Goal: Task Accomplishment & Management: Manage account settings

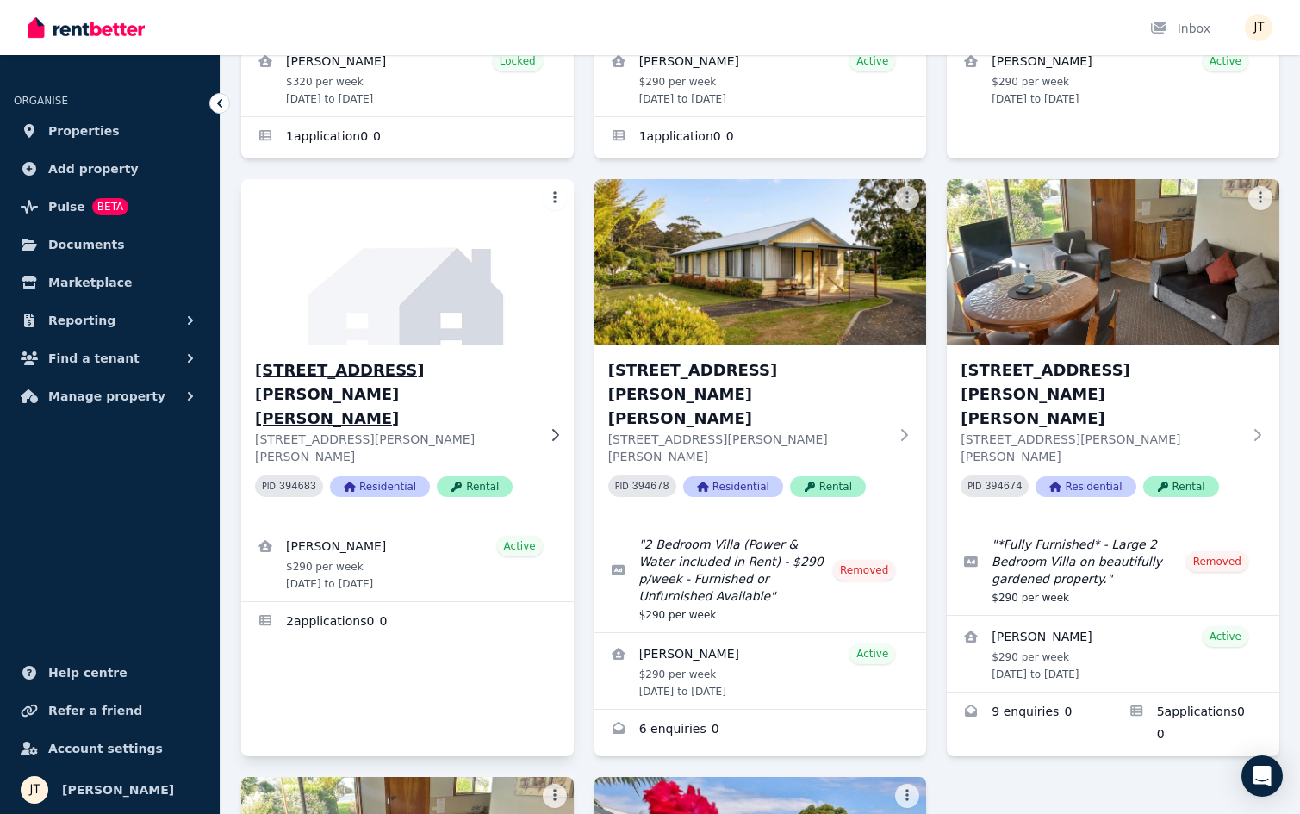
scroll to position [429, 0]
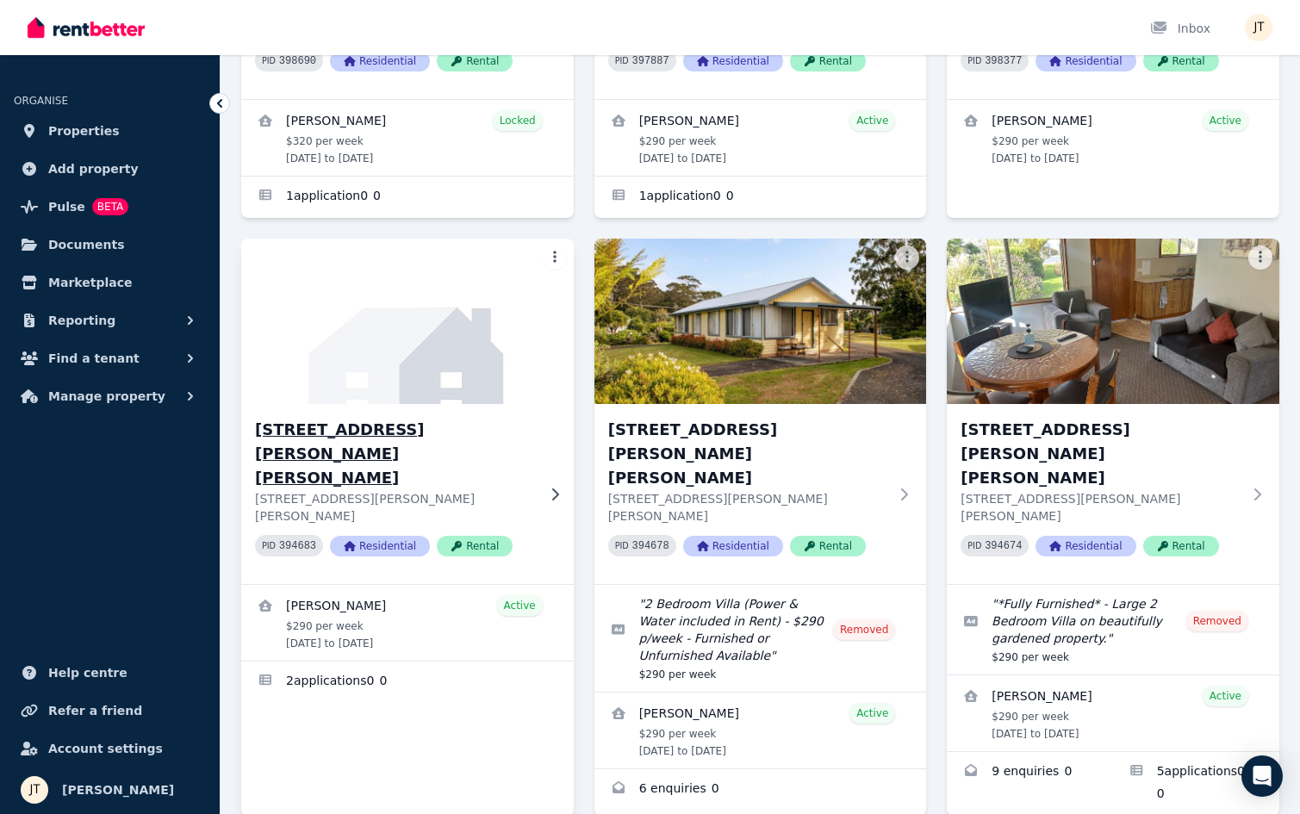
click at [398, 418] on h3 "[STREET_ADDRESS][PERSON_NAME][PERSON_NAME]" at bounding box center [395, 454] width 281 height 72
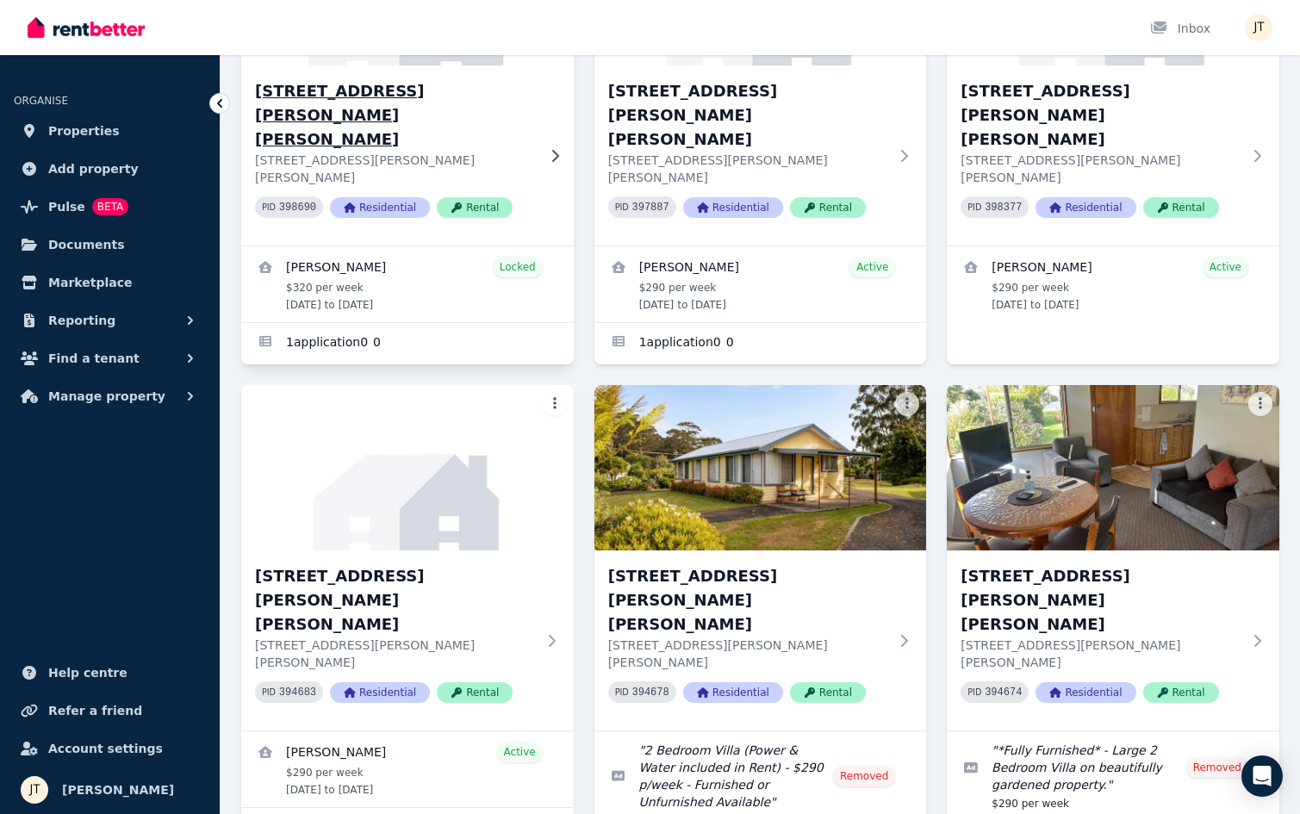
scroll to position [317, 0]
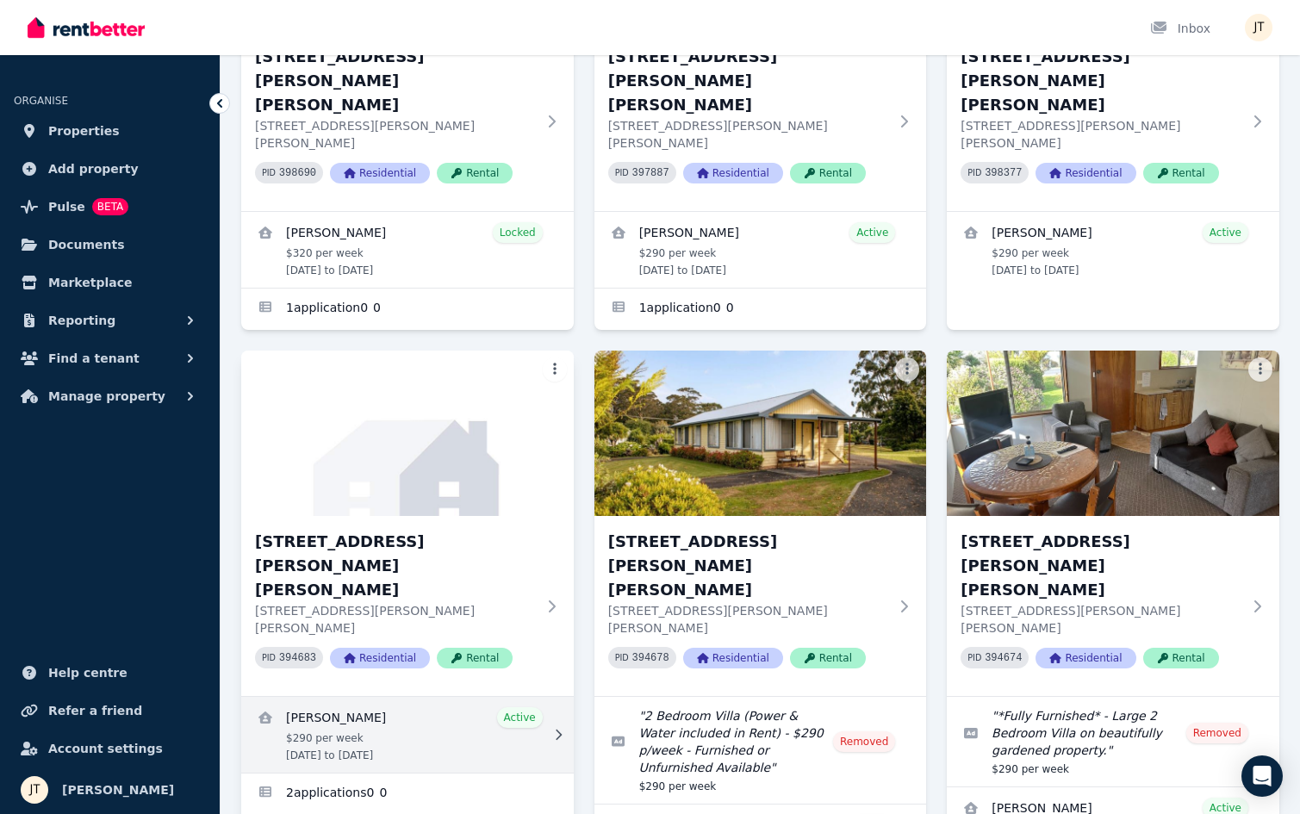
click at [432, 697] on link "View details for Dimity Williams" at bounding box center [407, 735] width 333 height 76
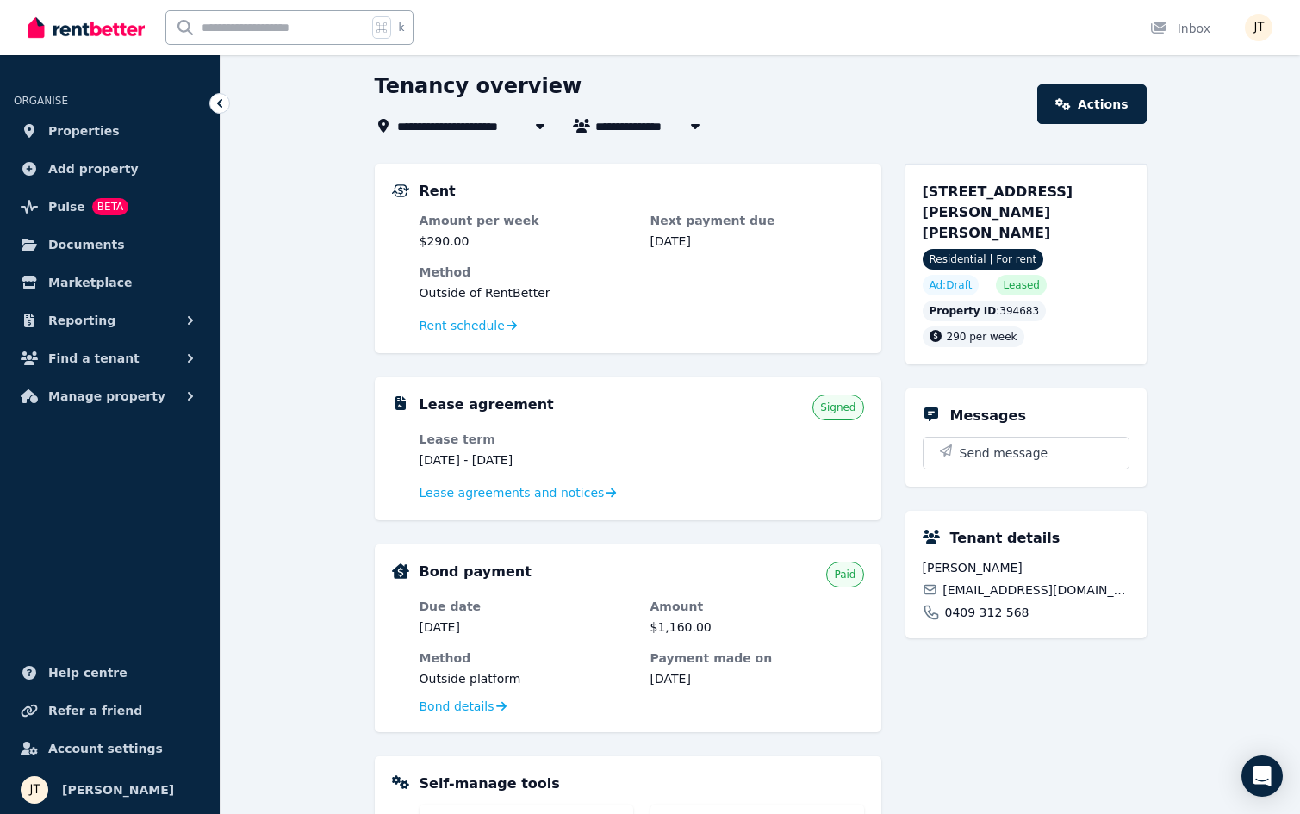
scroll to position [45, 0]
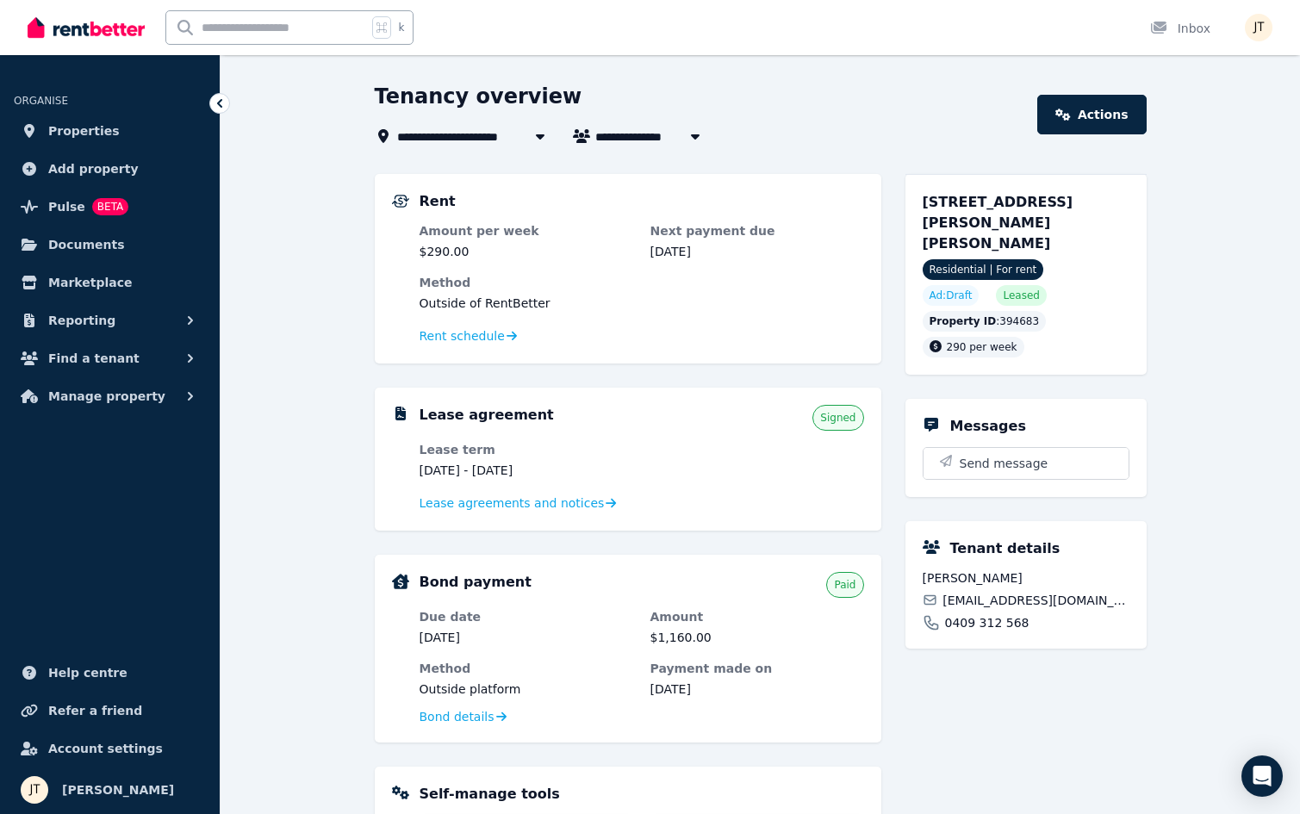
click at [637, 130] on span "[PERSON_NAME]" at bounding box center [660, 136] width 131 height 21
type input "**********"
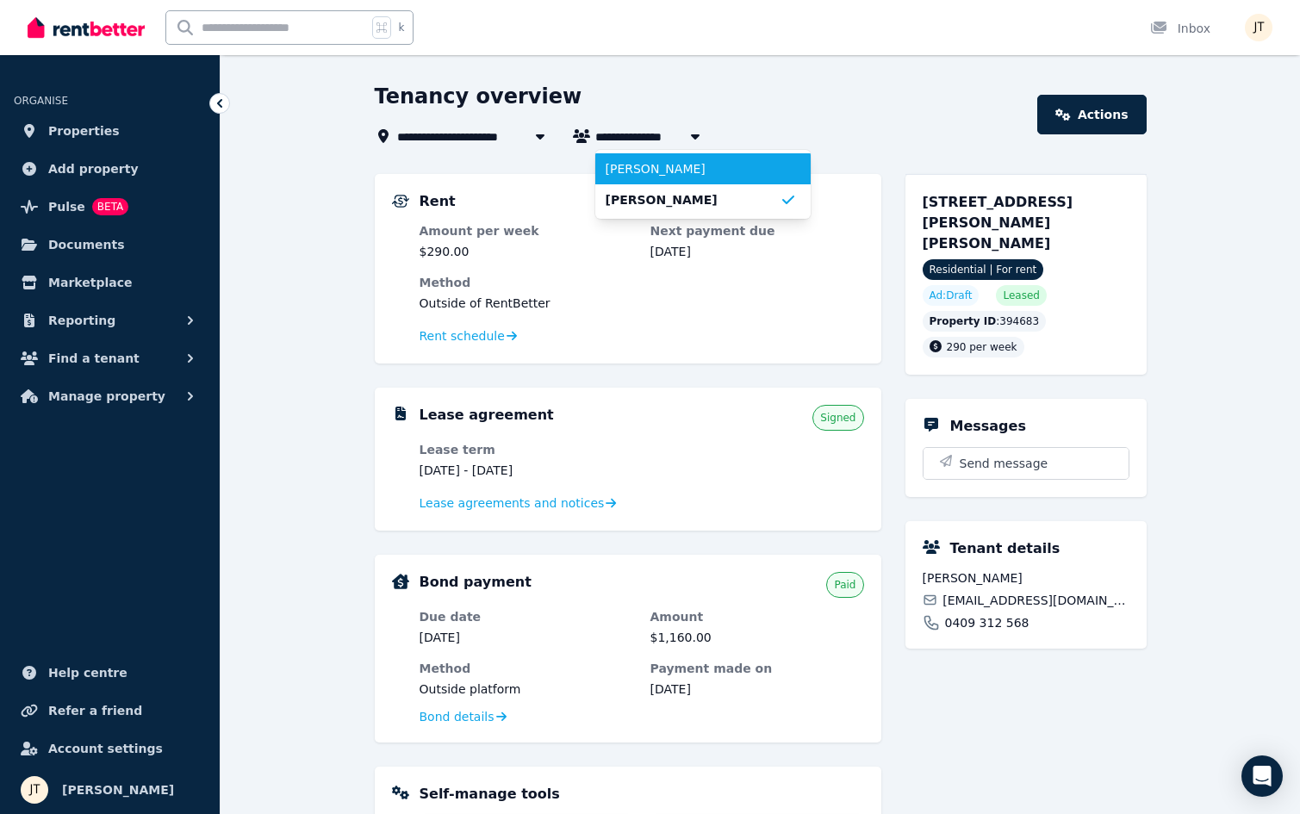
click at [635, 174] on span "[PERSON_NAME]" at bounding box center [693, 168] width 174 height 17
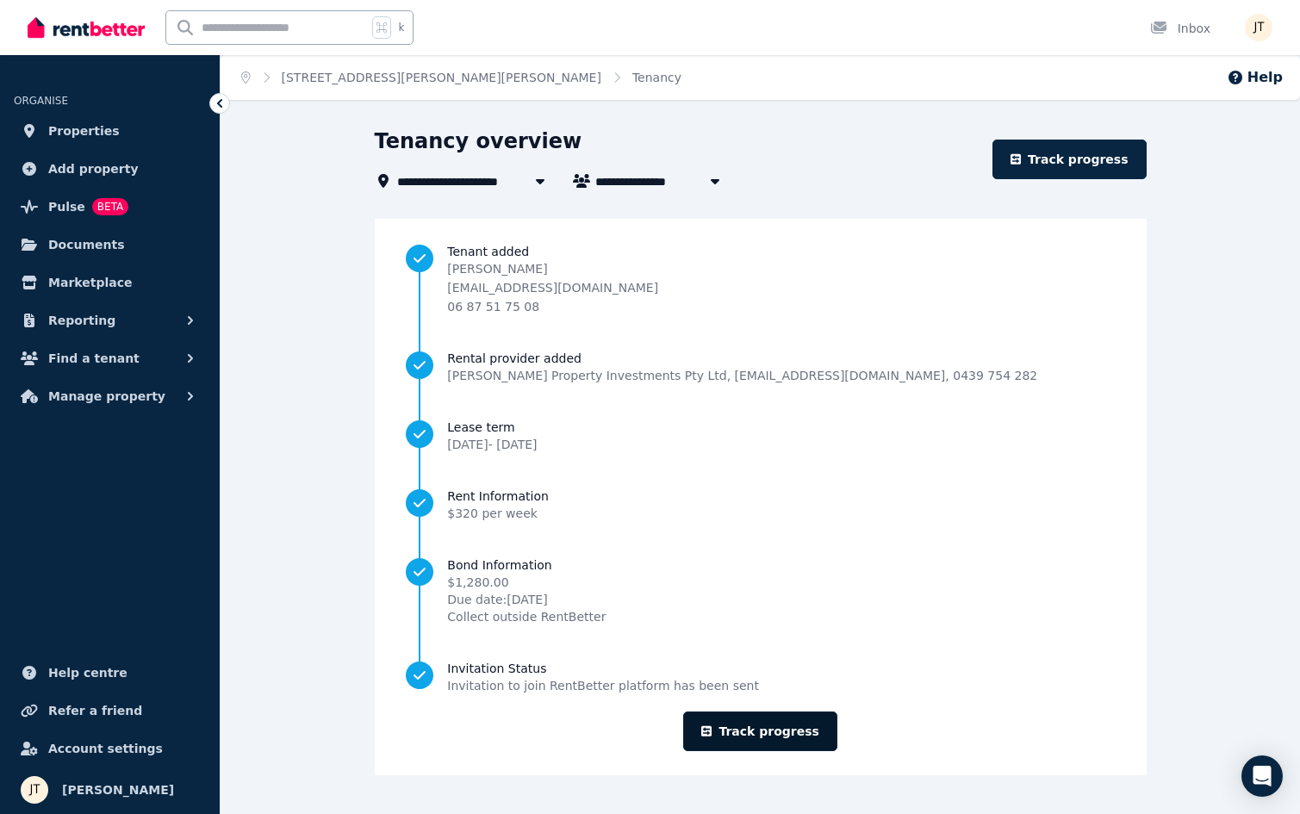
click at [770, 724] on link "Track progress" at bounding box center [760, 732] width 154 height 40
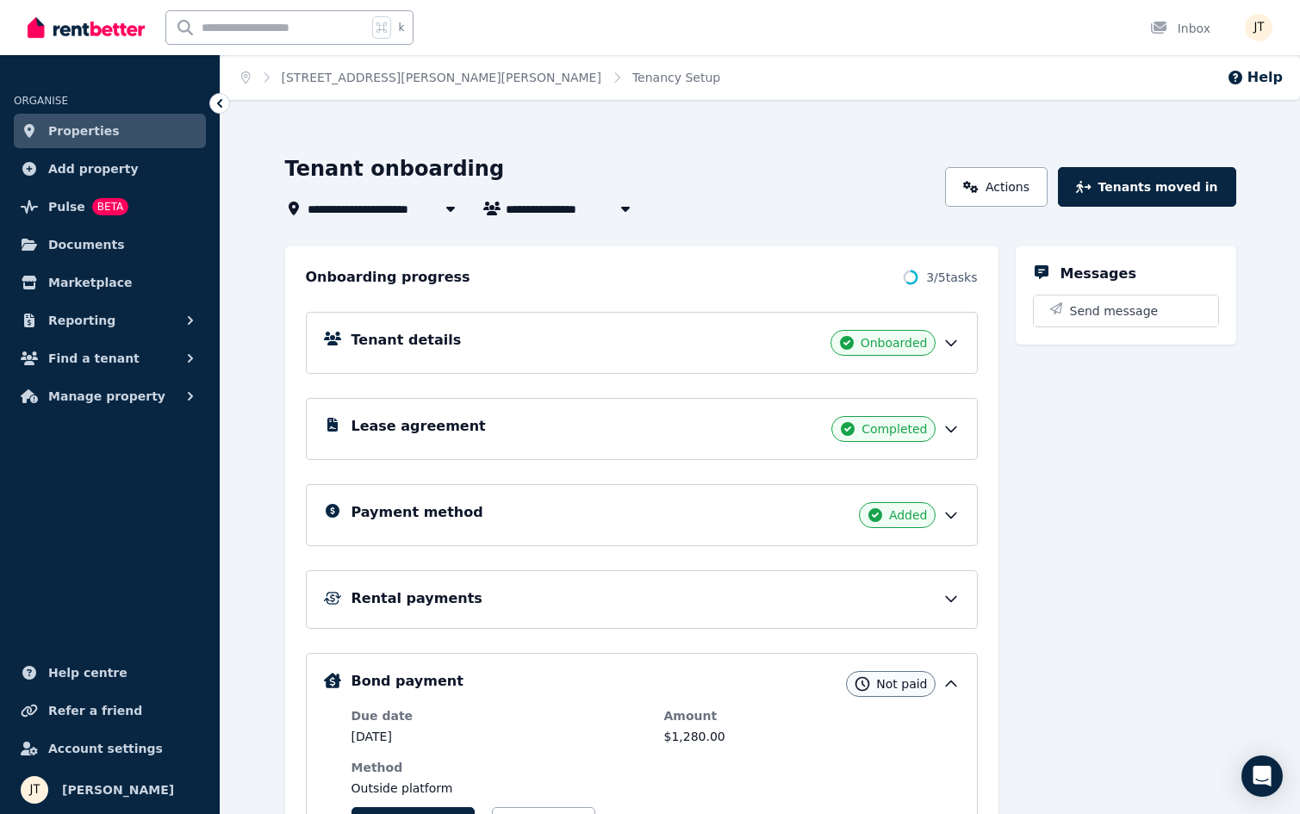
click at [776, 606] on div "Rental payments" at bounding box center [655, 598] width 608 height 21
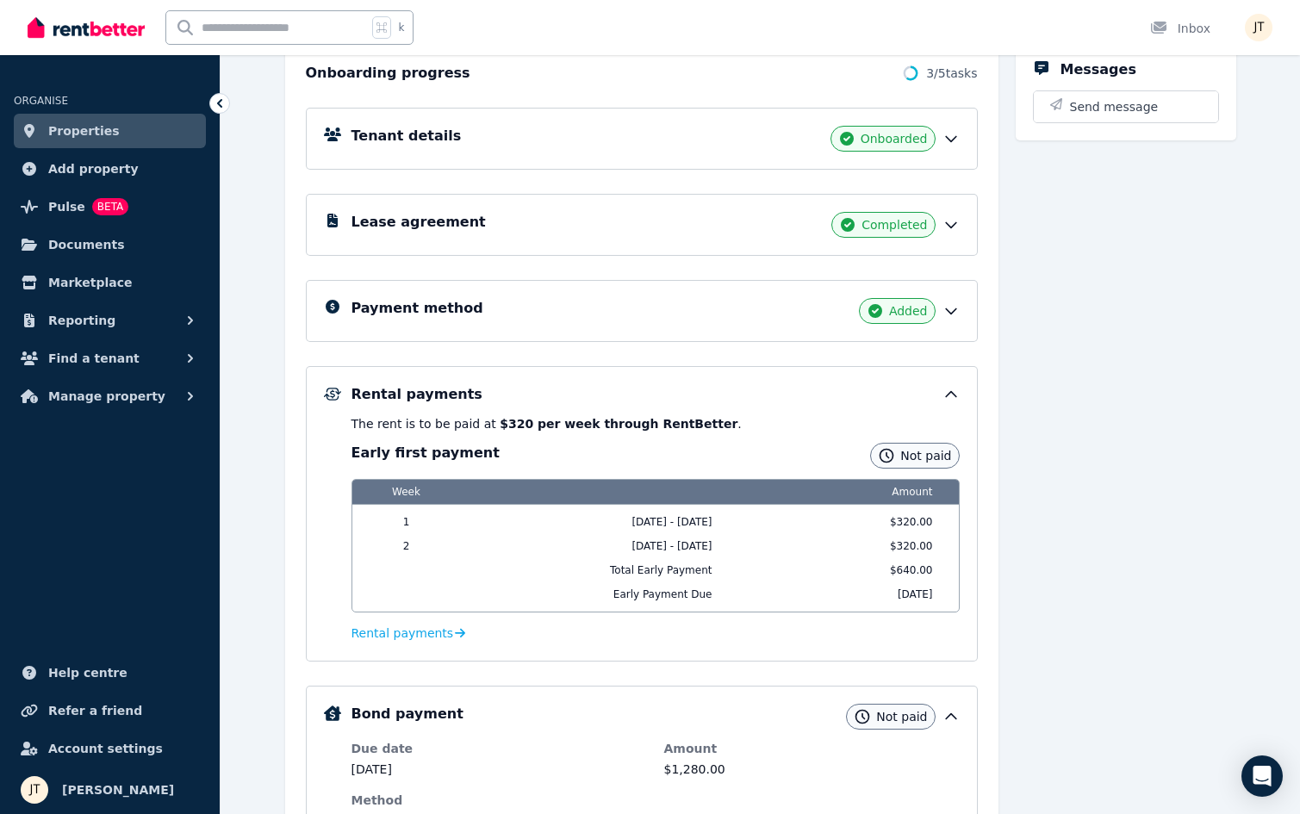
scroll to position [197, 0]
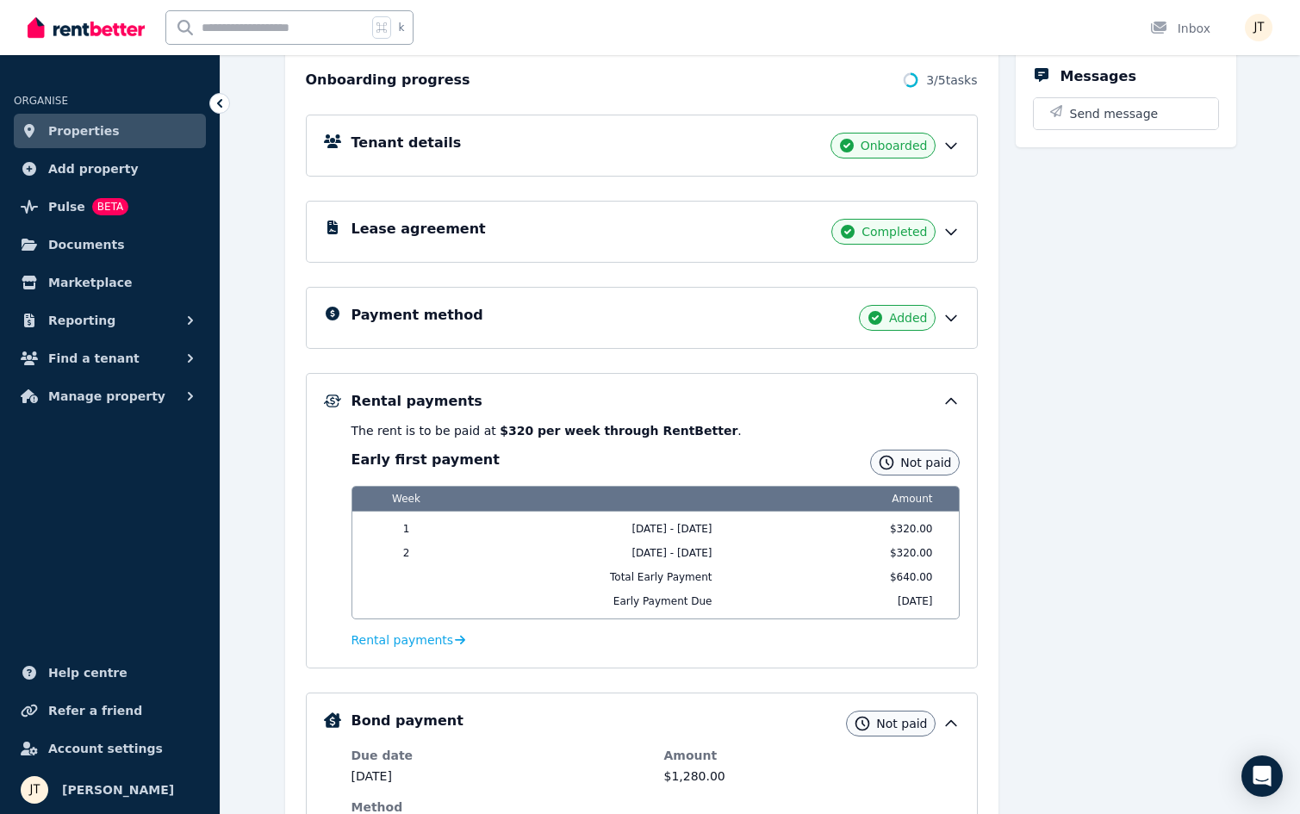
click at [777, 115] on div "Tenant details Onboarded" at bounding box center [642, 146] width 672 height 62
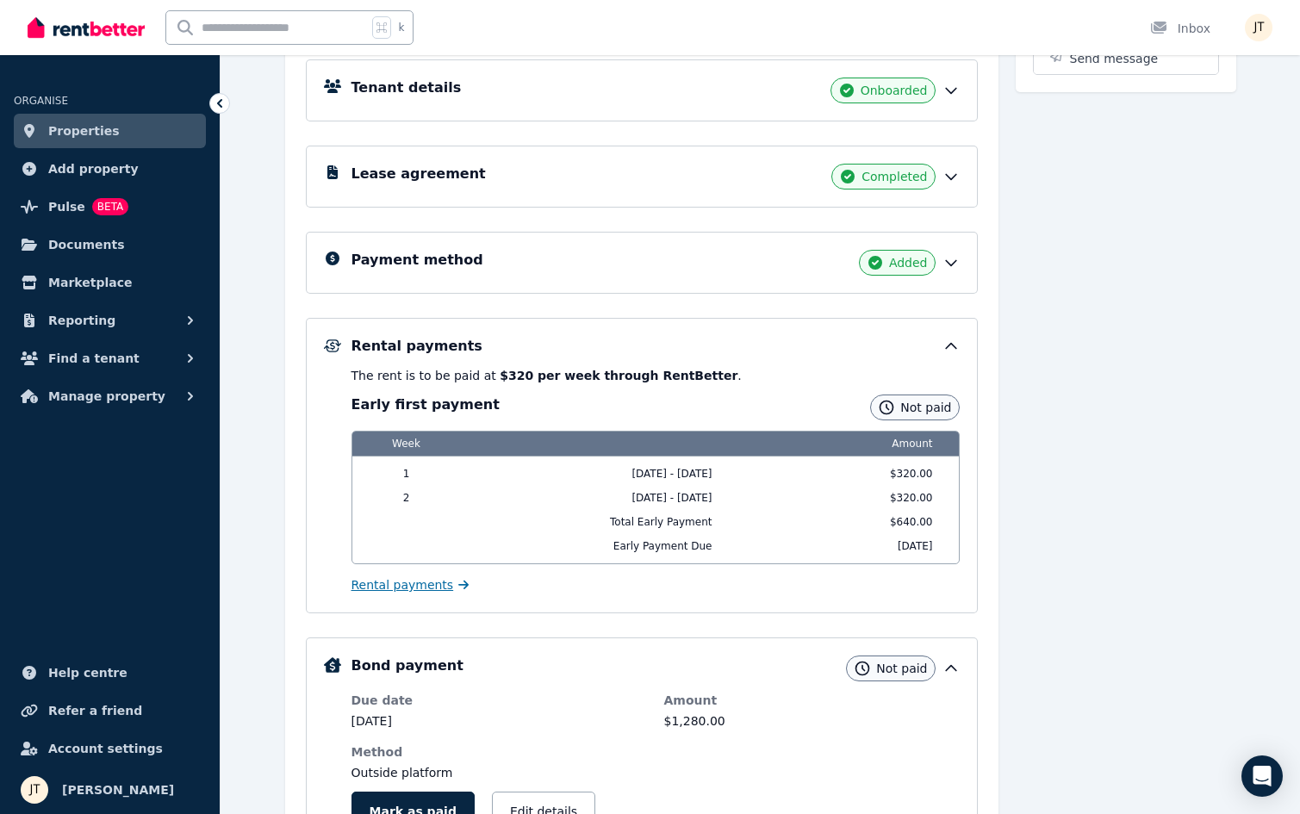
scroll to position [252, 0]
click at [412, 588] on span "Rental payments" at bounding box center [402, 585] width 103 height 17
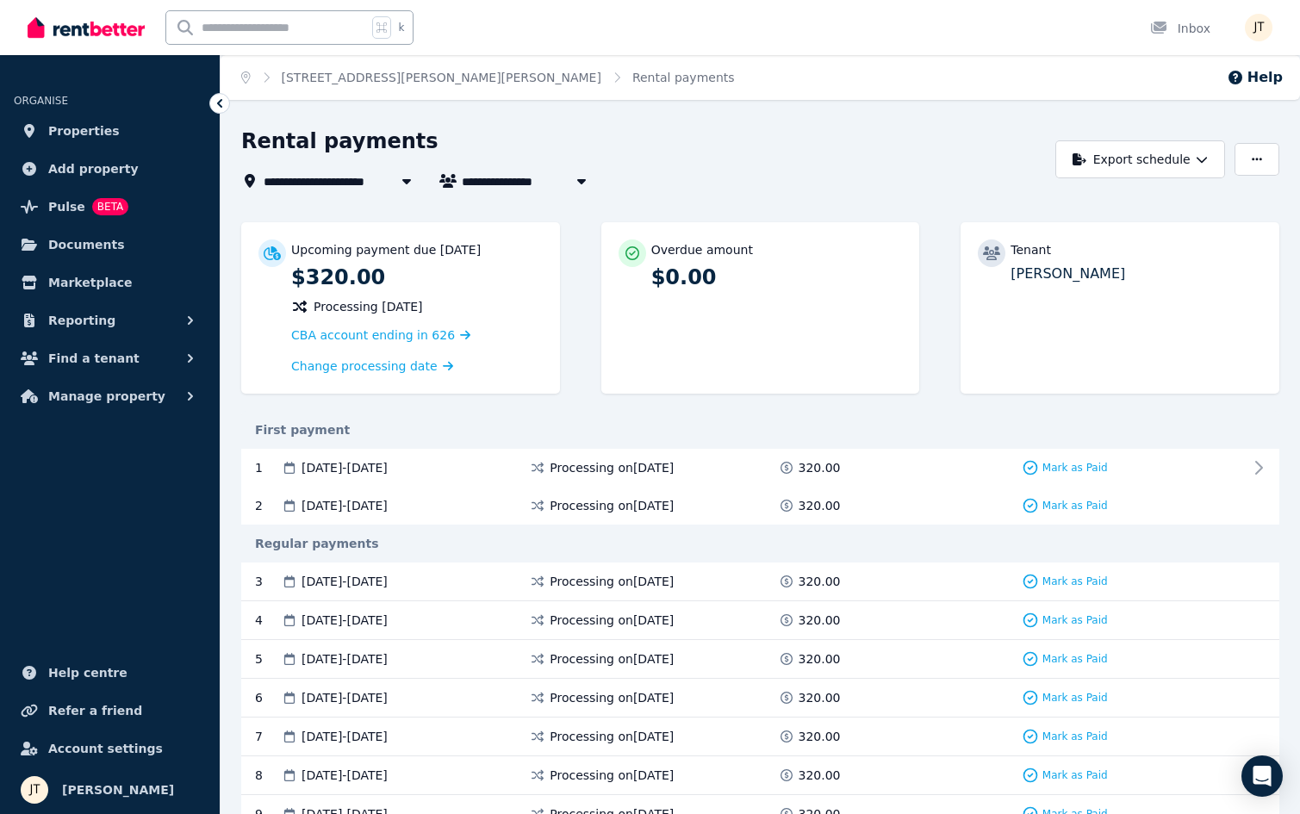
scroll to position [17, 0]
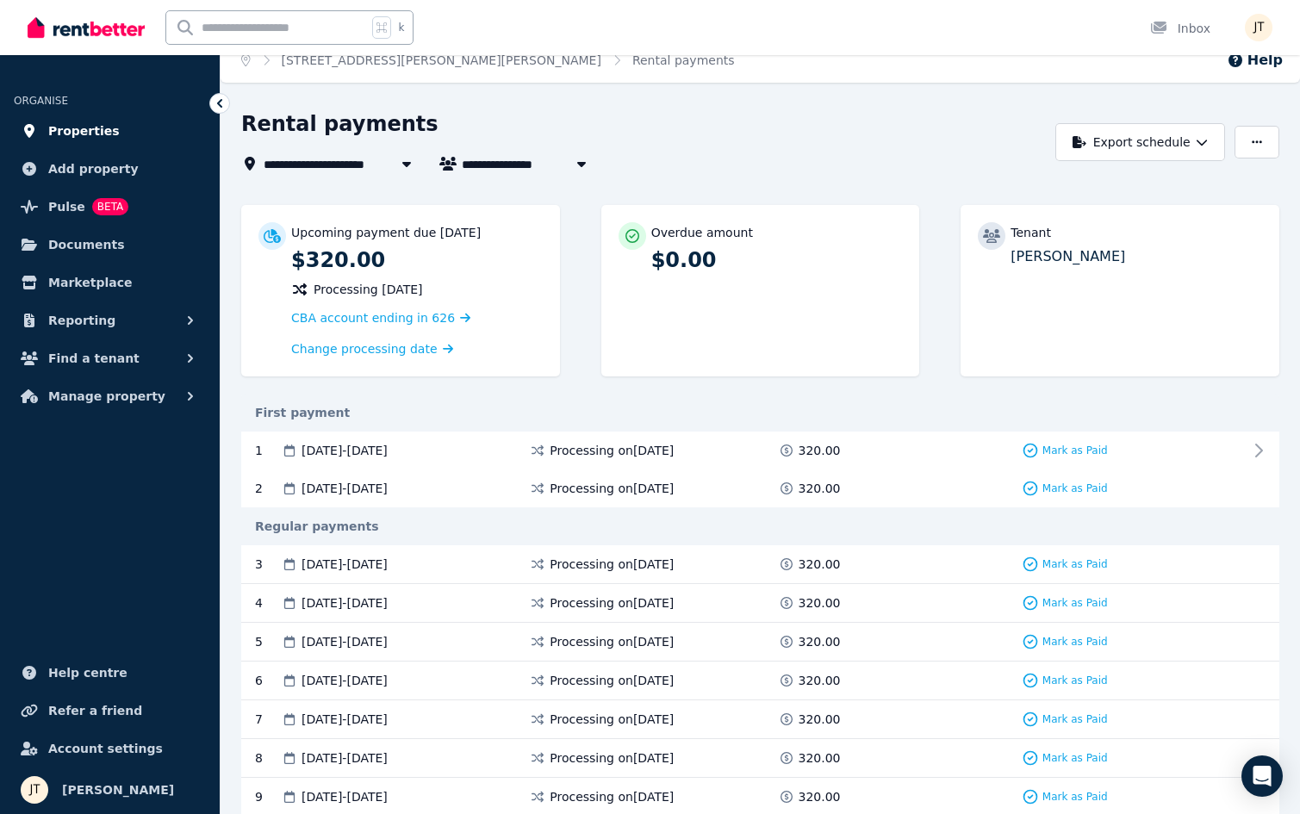
click at [90, 126] on span "Properties" at bounding box center [83, 131] width 71 height 21
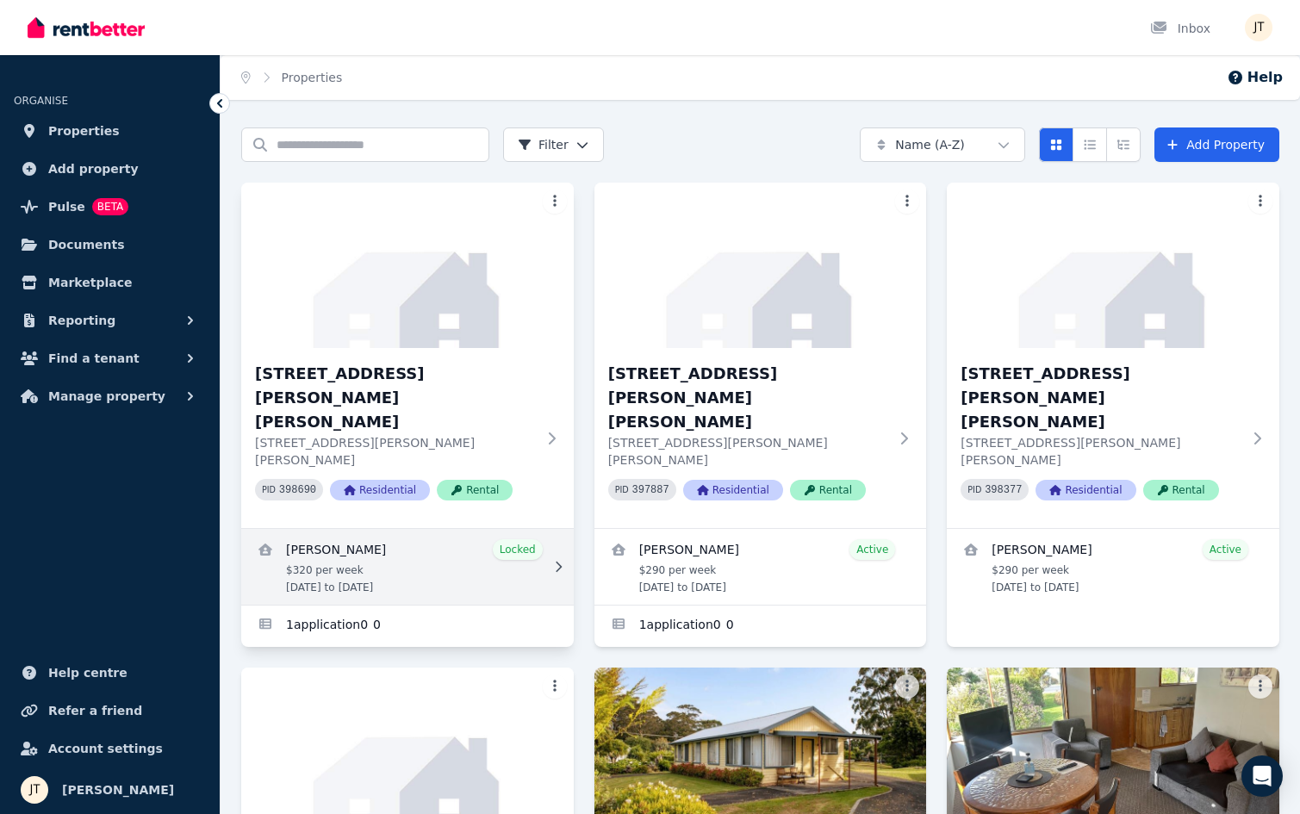
click at [389, 529] on link "View details for Mathieu Venezia" at bounding box center [407, 567] width 333 height 76
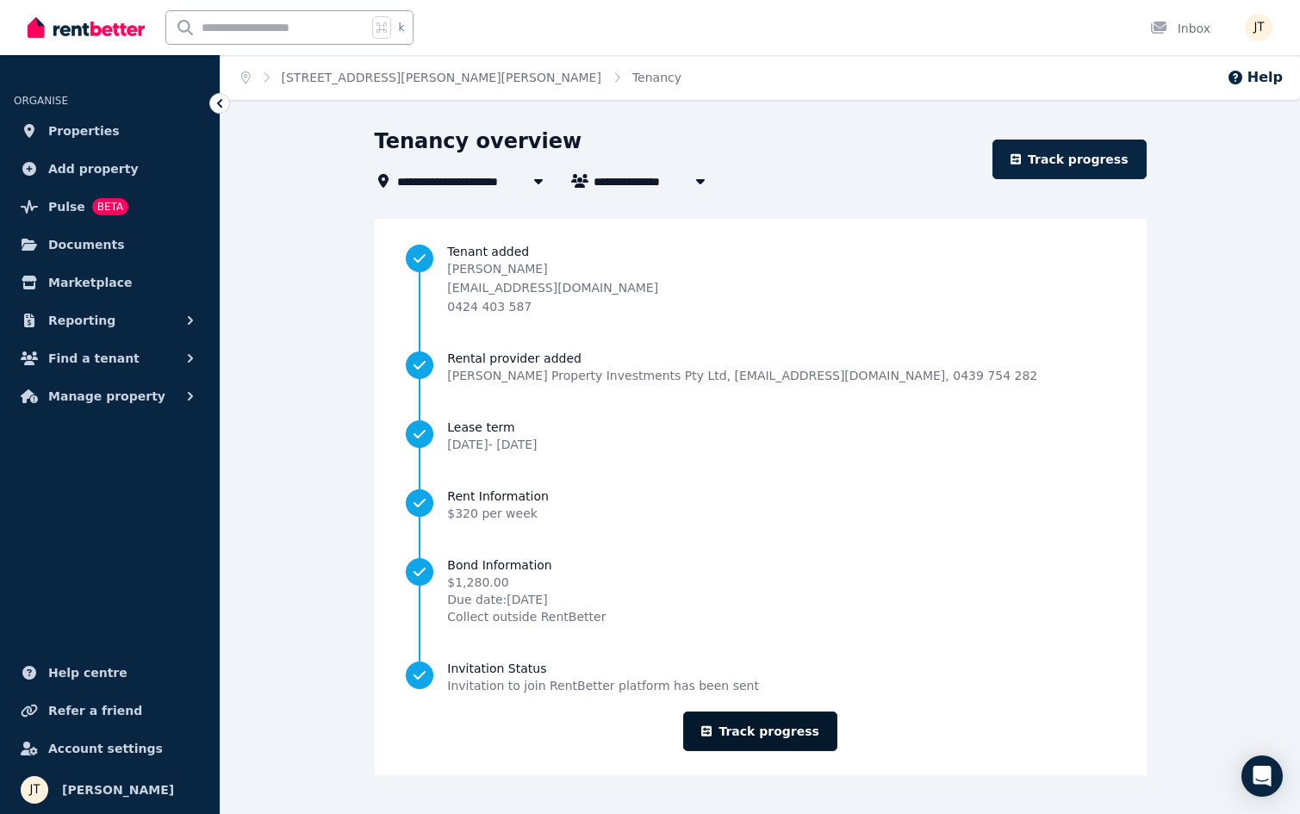
click at [756, 735] on link "Track progress" at bounding box center [760, 732] width 154 height 40
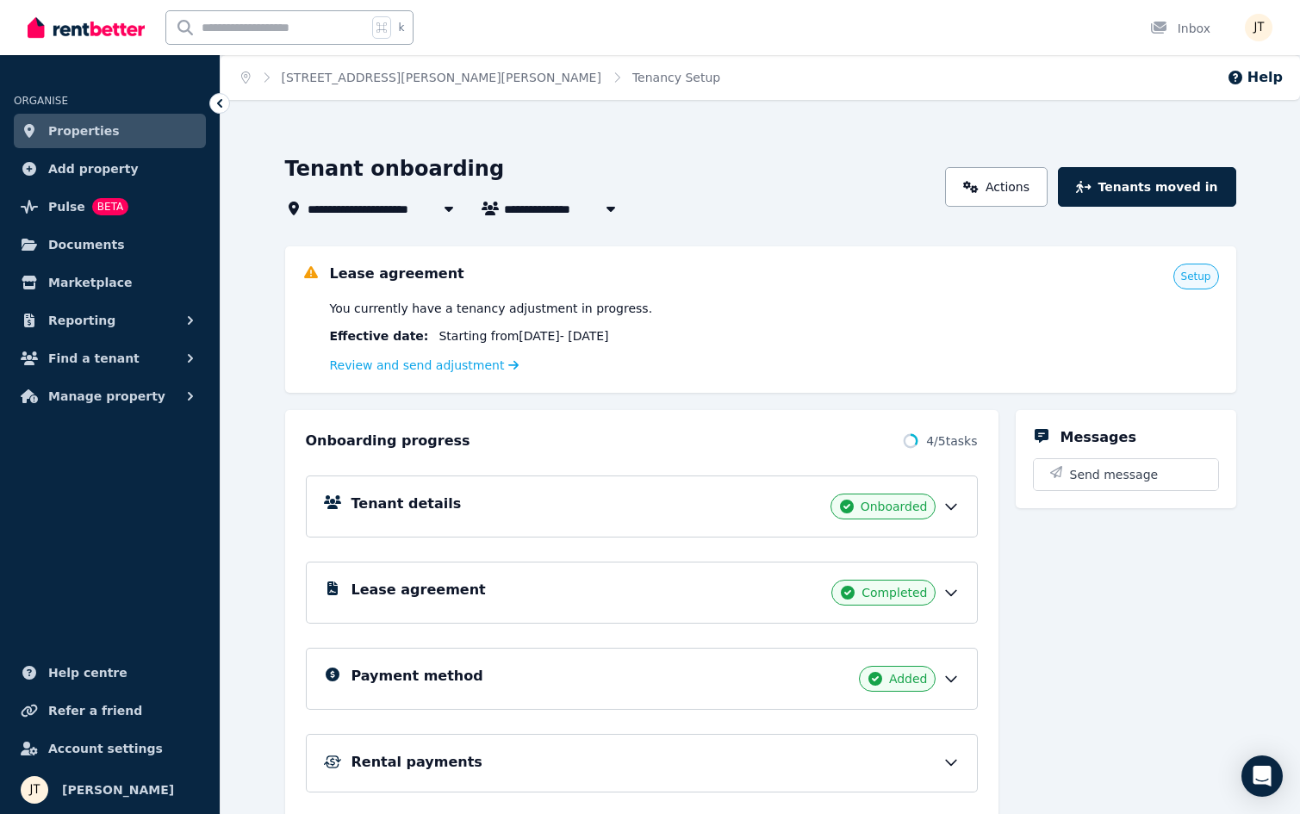
click at [509, 505] on div "Tenant details Onboarded" at bounding box center [655, 507] width 608 height 26
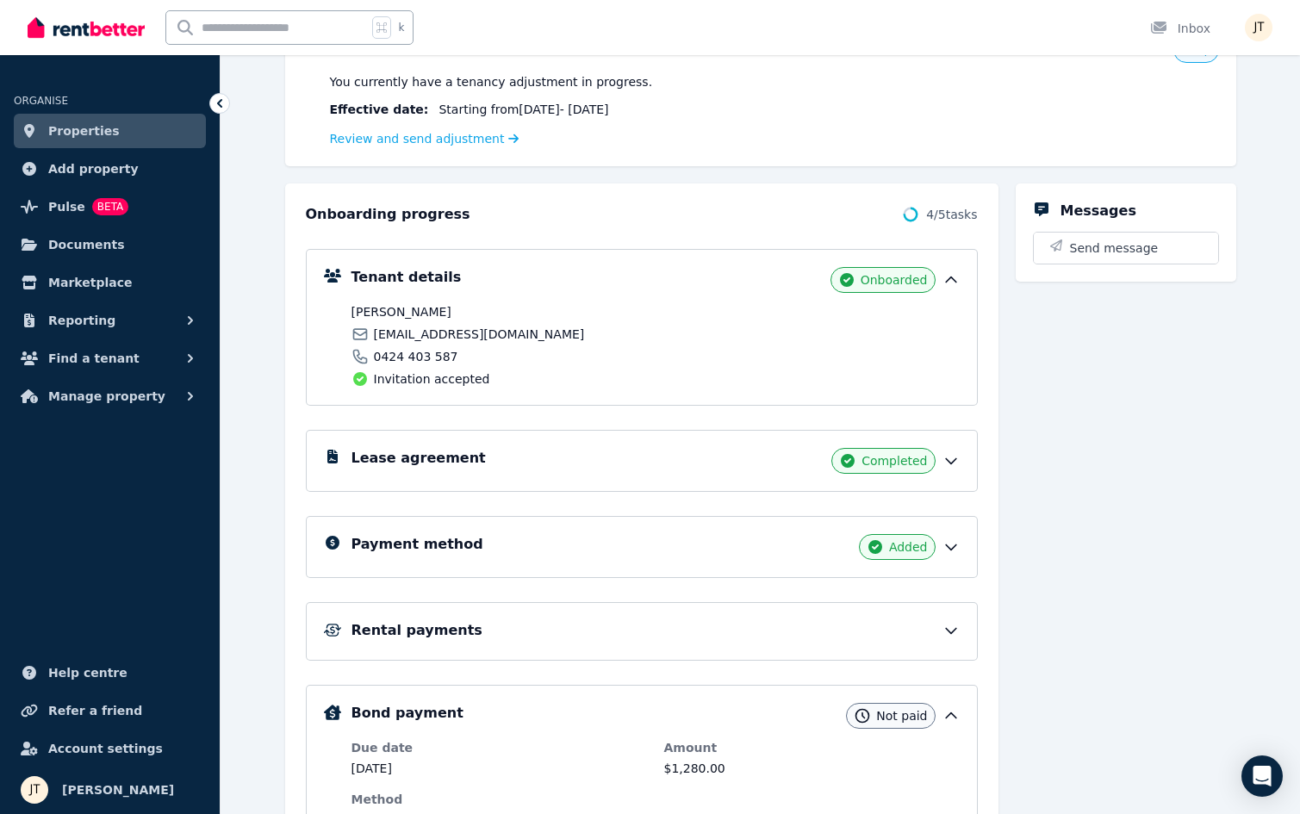
scroll to position [326, 0]
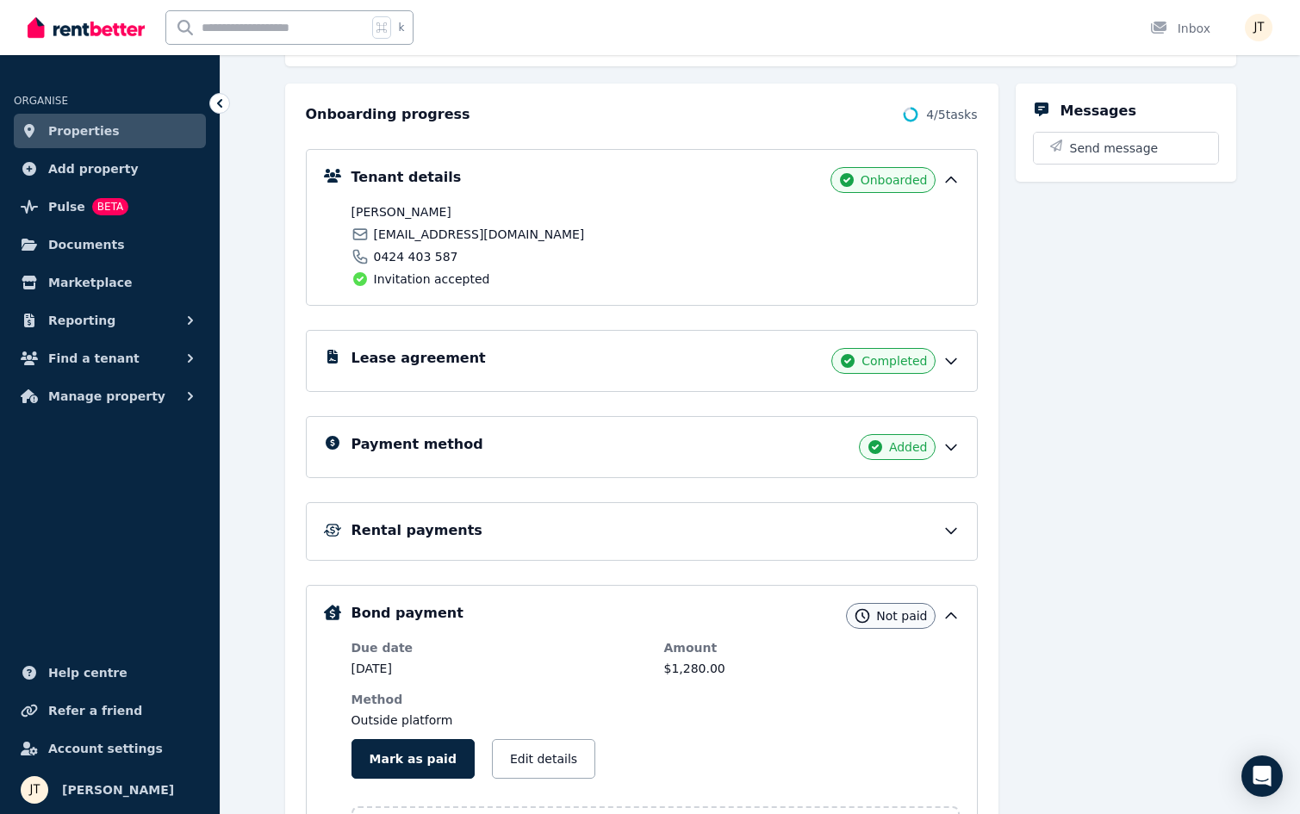
click at [485, 538] on div "Rental payments" at bounding box center [655, 530] width 608 height 21
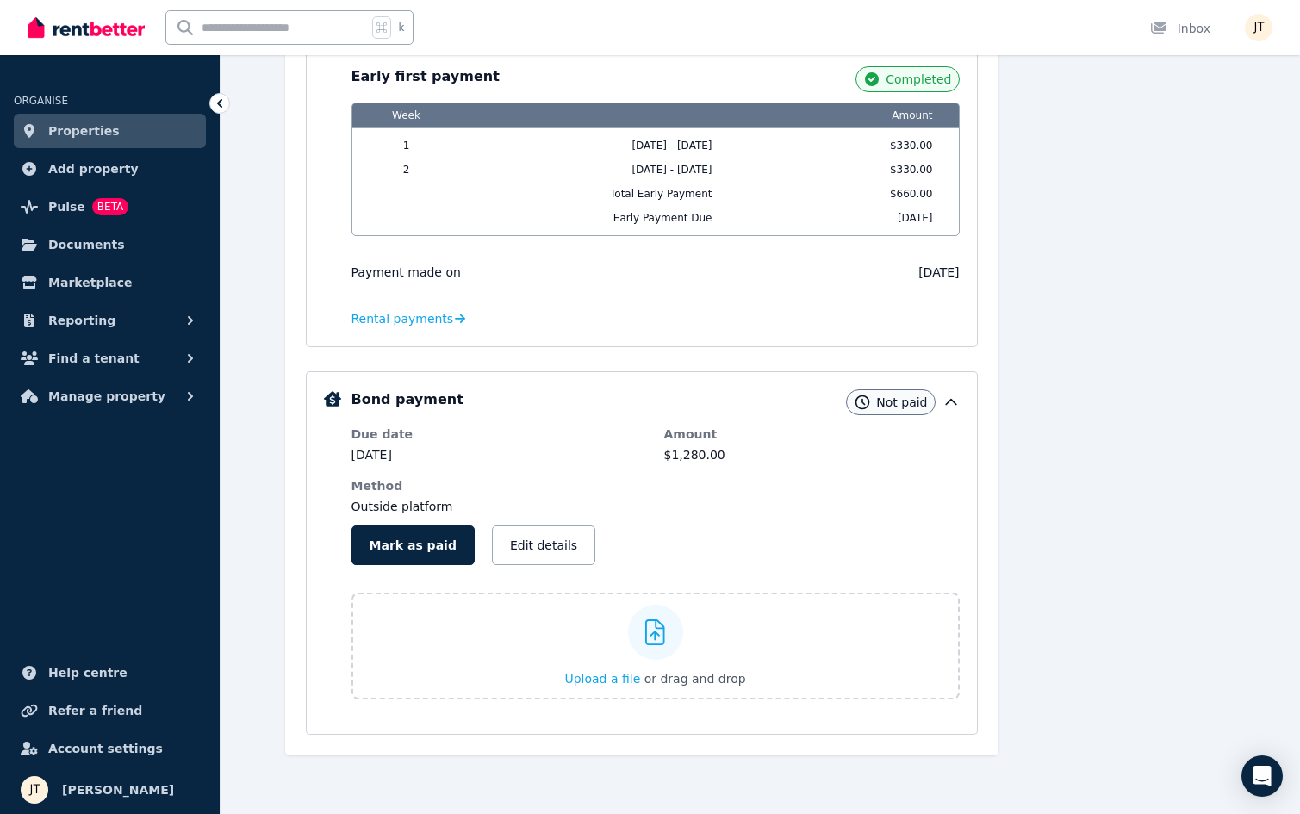
scroll to position [839, 0]
click at [427, 323] on span "Rental payments" at bounding box center [402, 318] width 103 height 17
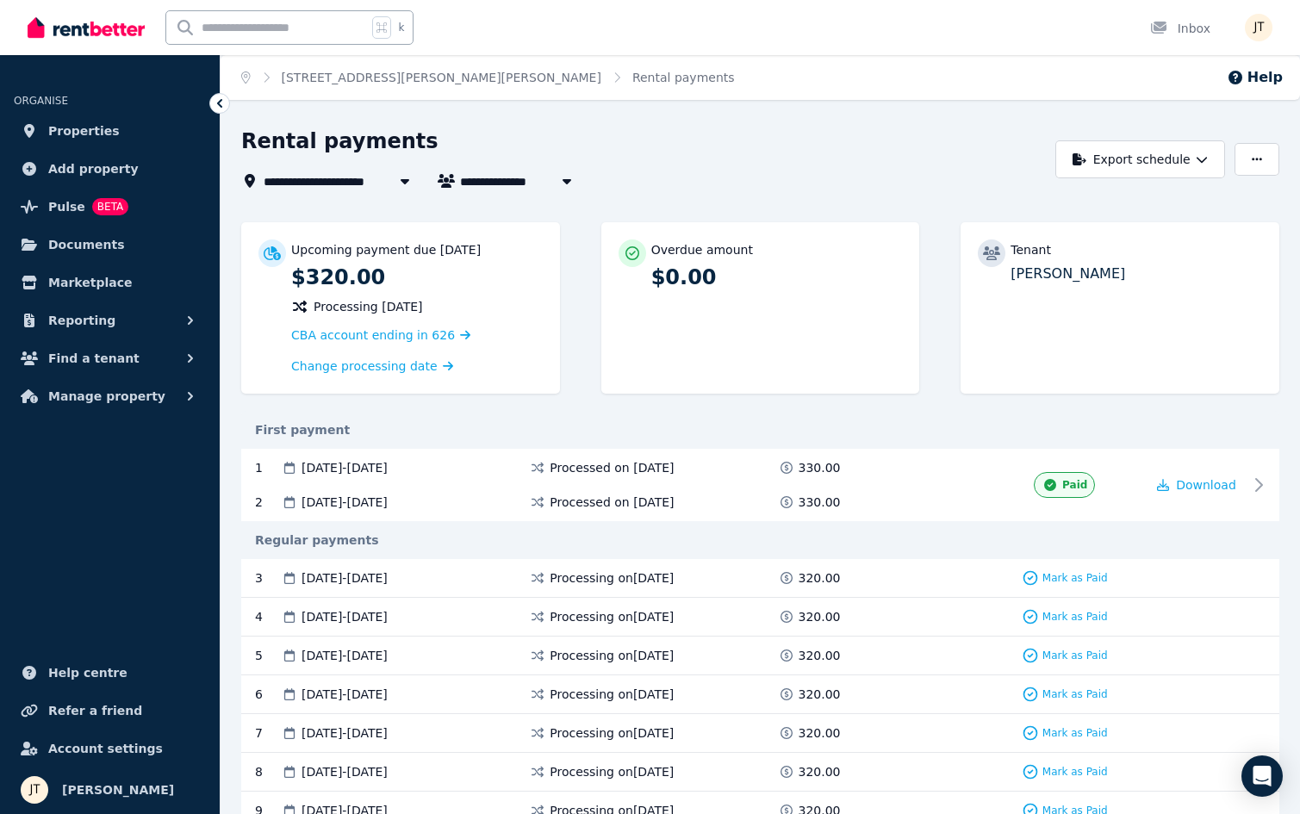
click at [372, 188] on span "[STREET_ADDRESS][PERSON_NAME][PERSON_NAME]" at bounding box center [436, 181] width 344 height 21
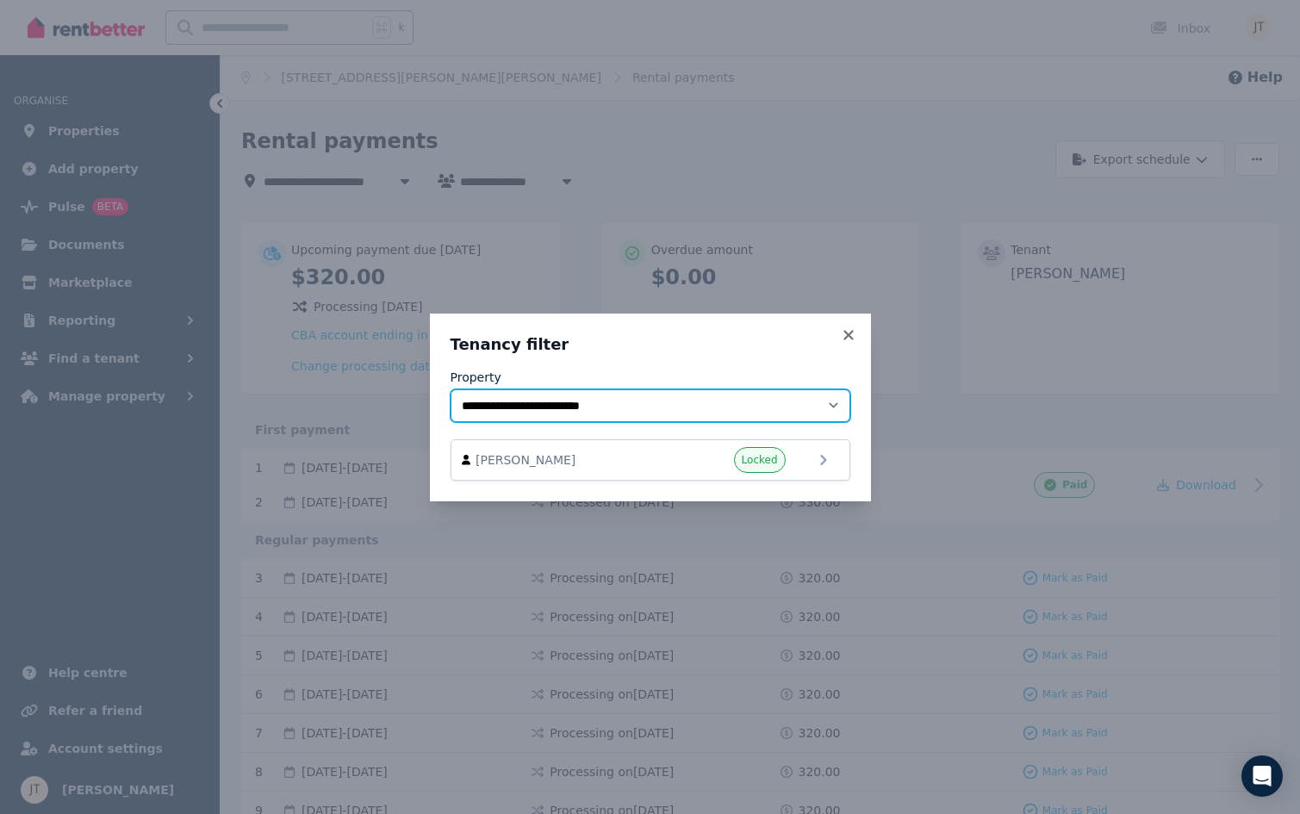
select select "**********"
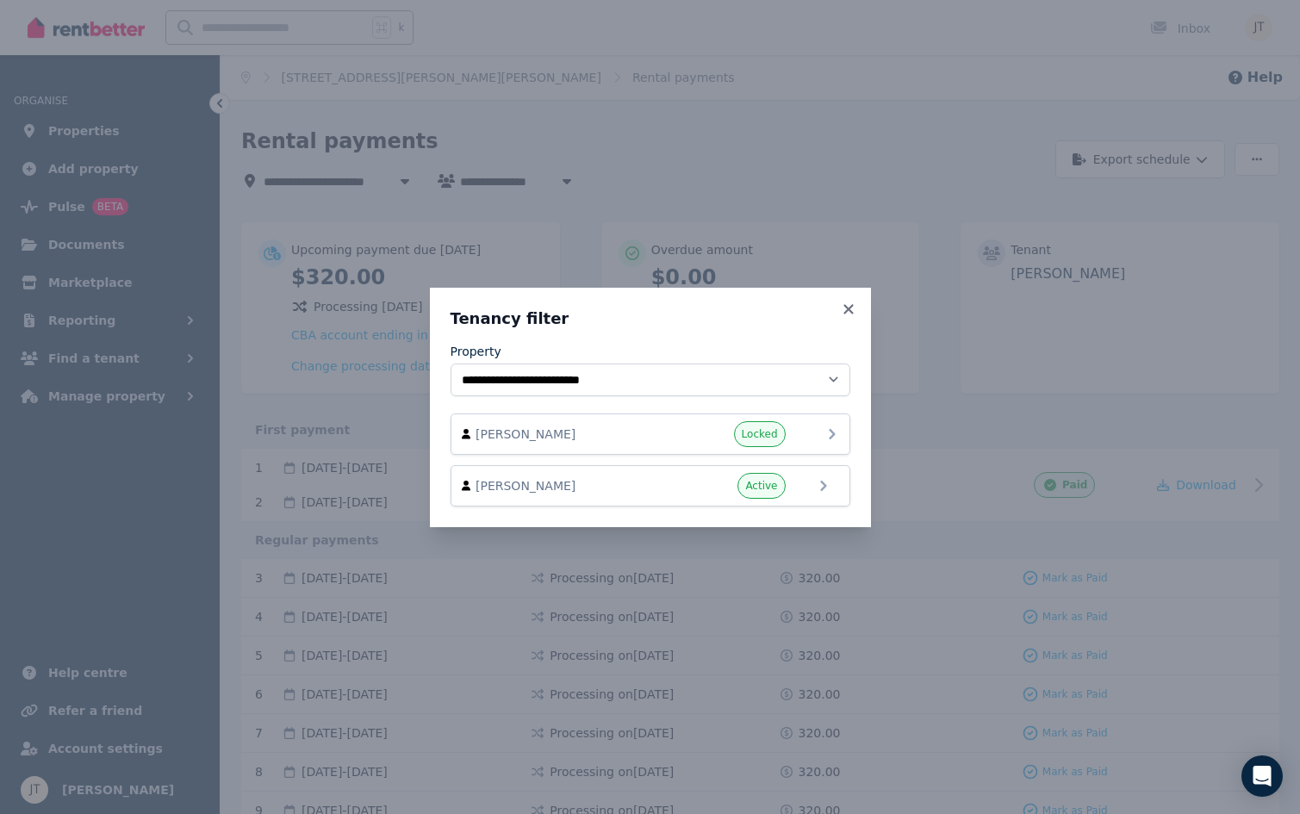
click at [598, 430] on span "[PERSON_NAME]" at bounding box center [573, 434] width 196 height 17
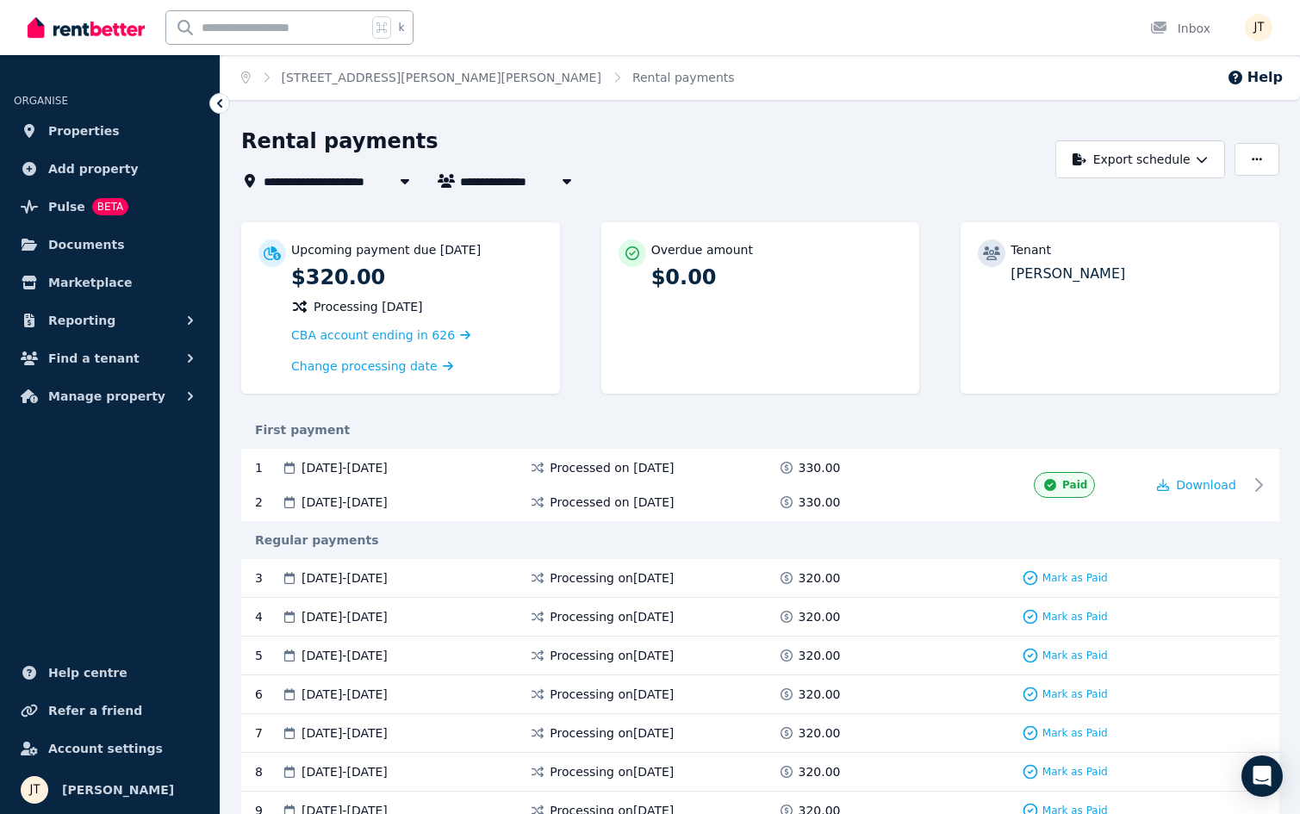
type input "**********"
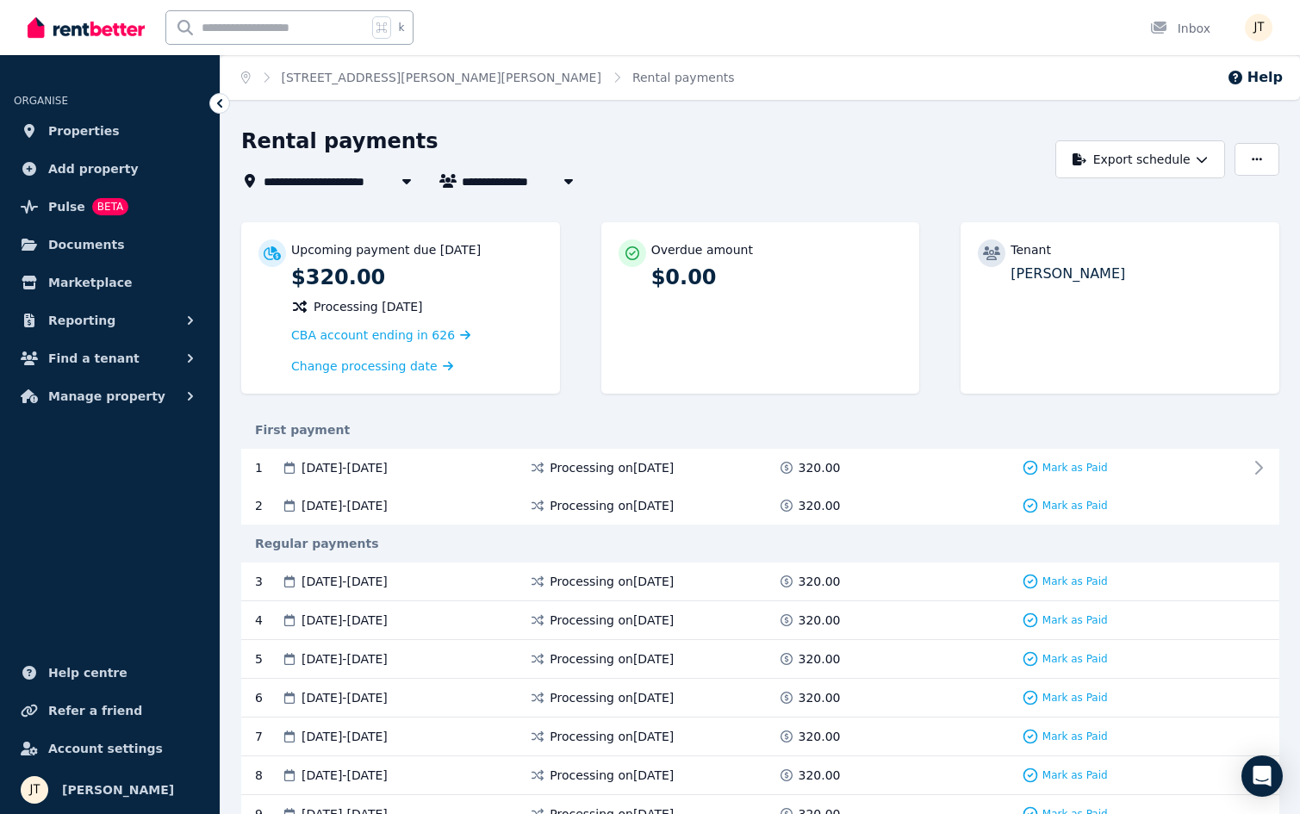
type input "**********"
click at [80, 127] on span "Properties" at bounding box center [83, 131] width 71 height 21
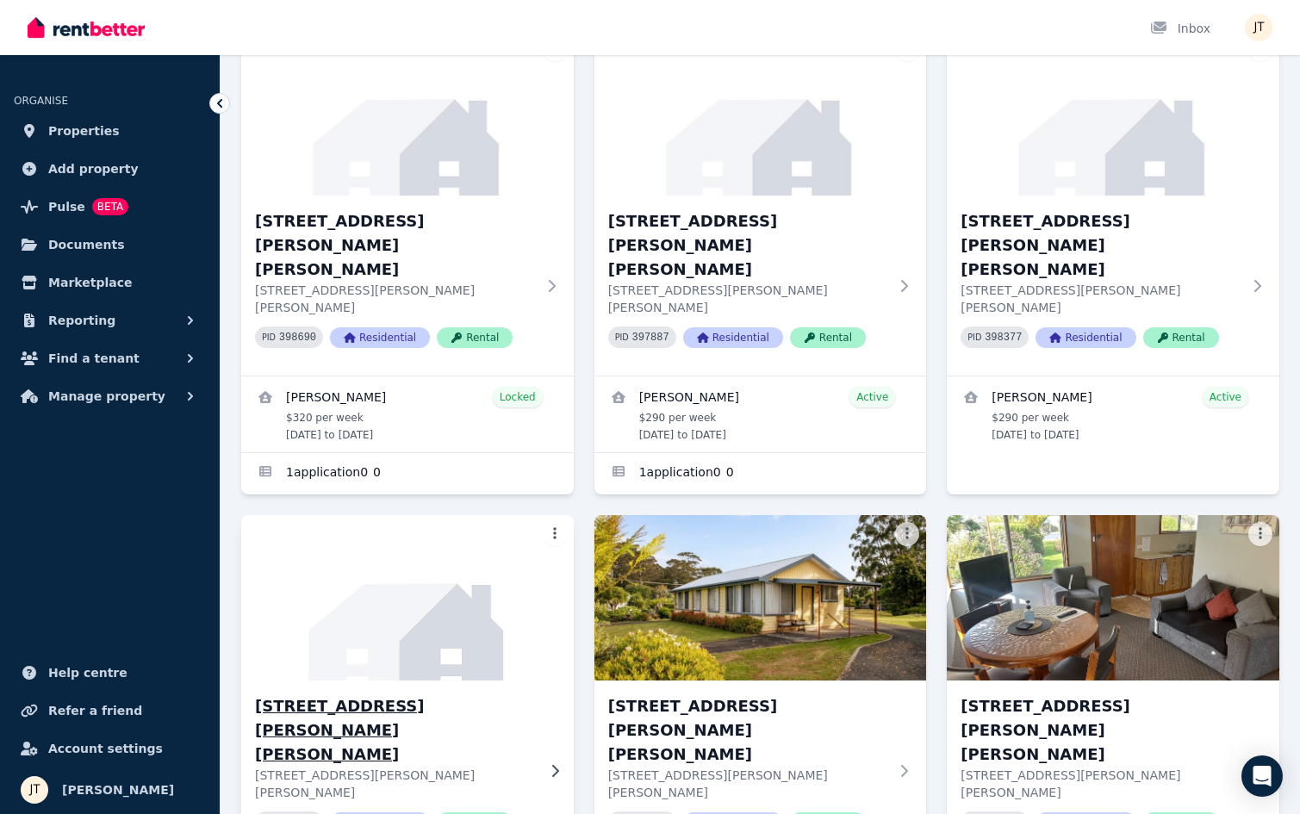
scroll to position [208, 0]
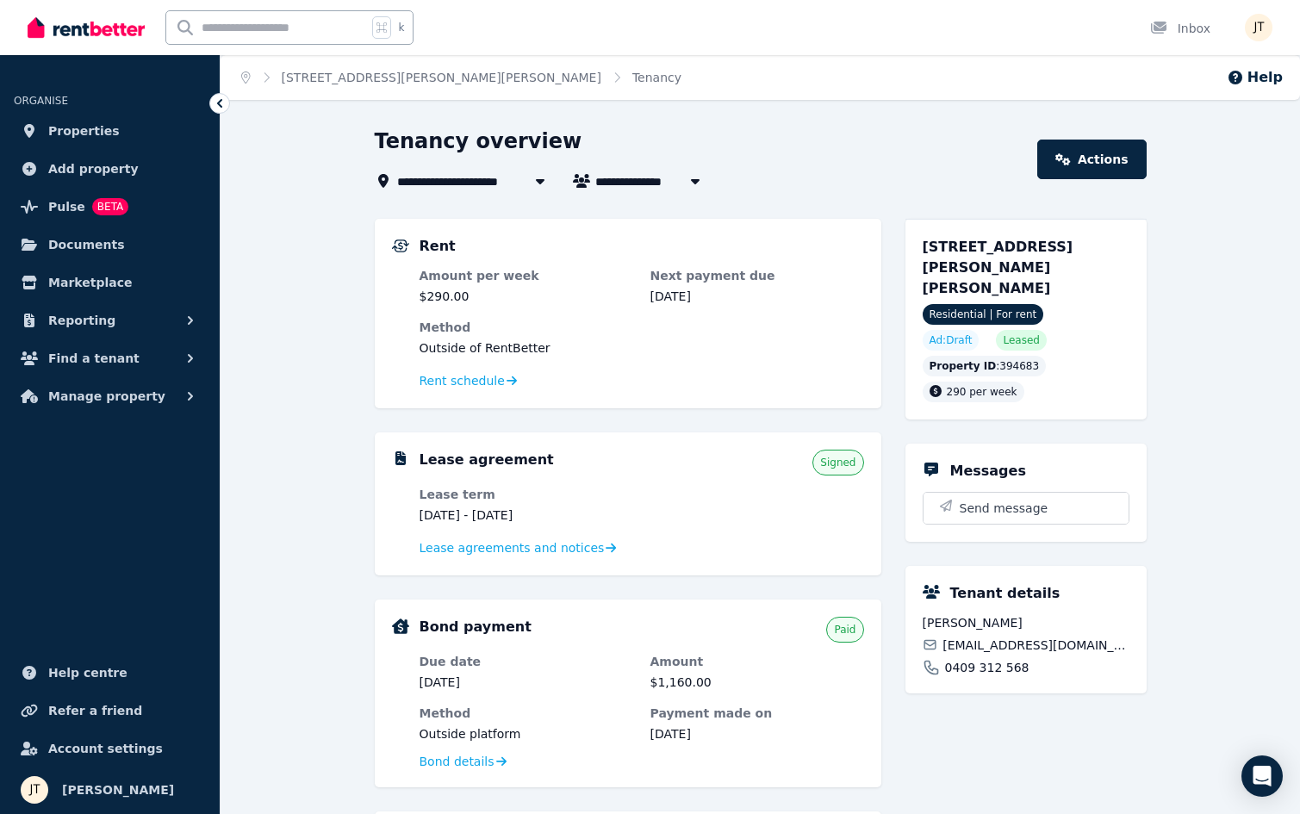
click at [618, 181] on span "[PERSON_NAME]" at bounding box center [660, 181] width 131 height 21
type input "**********"
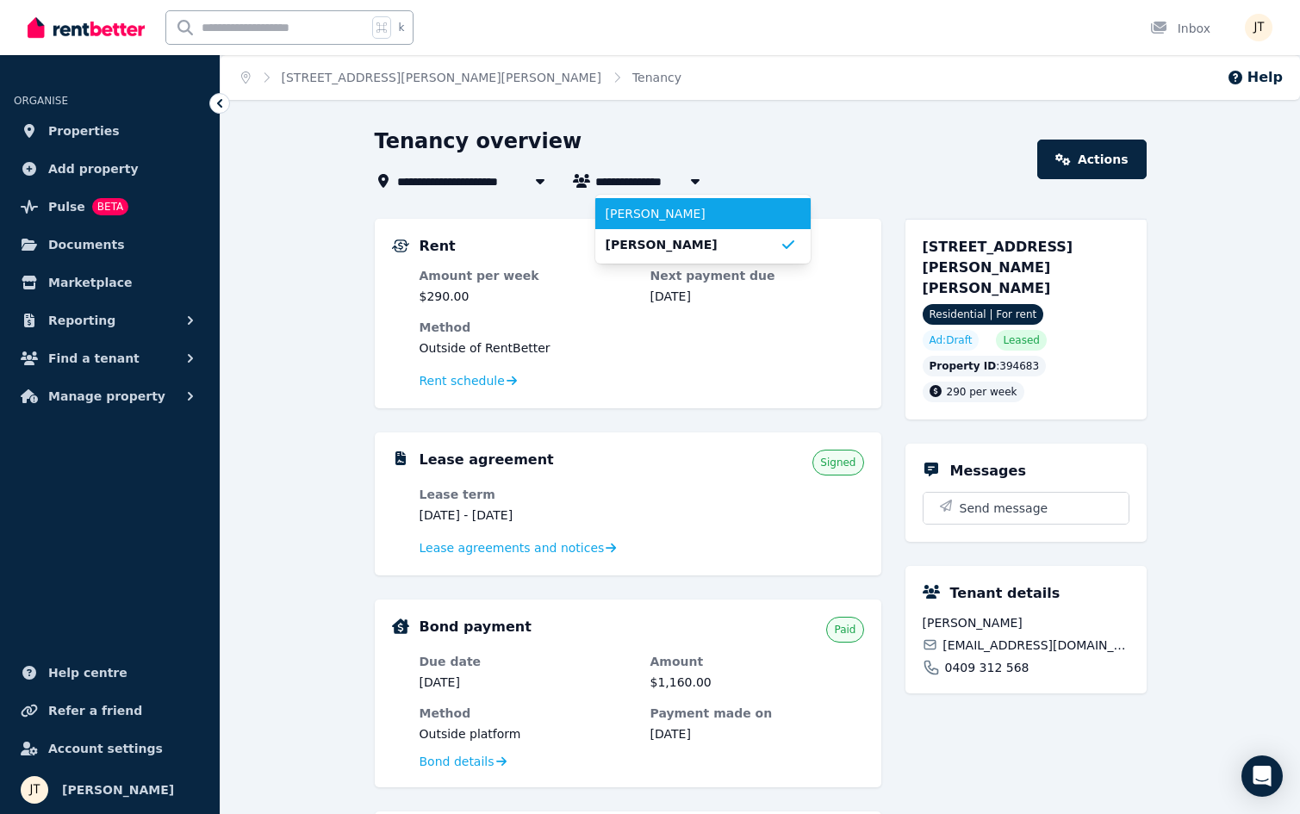
click at [639, 209] on span "[PERSON_NAME]" at bounding box center [693, 213] width 174 height 17
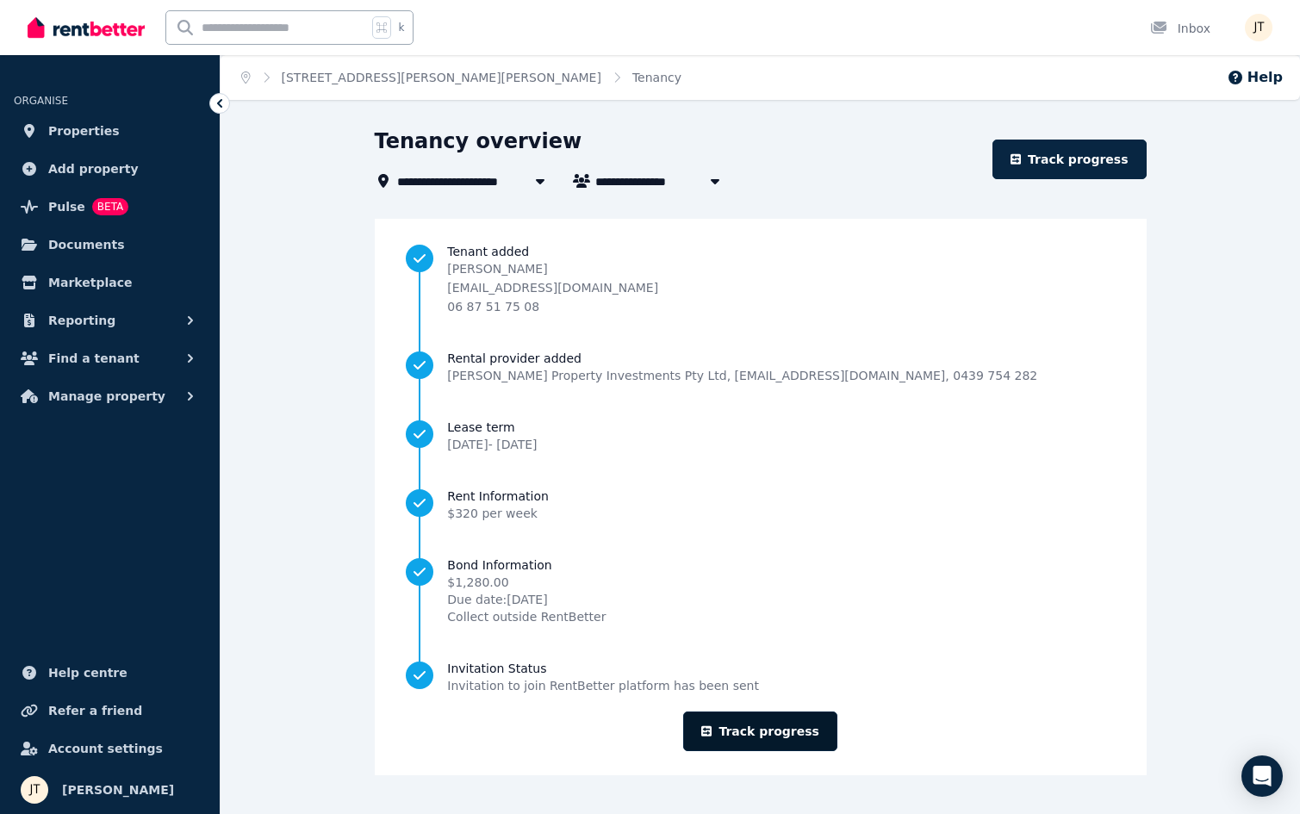
click at [735, 736] on link "Track progress" at bounding box center [760, 732] width 154 height 40
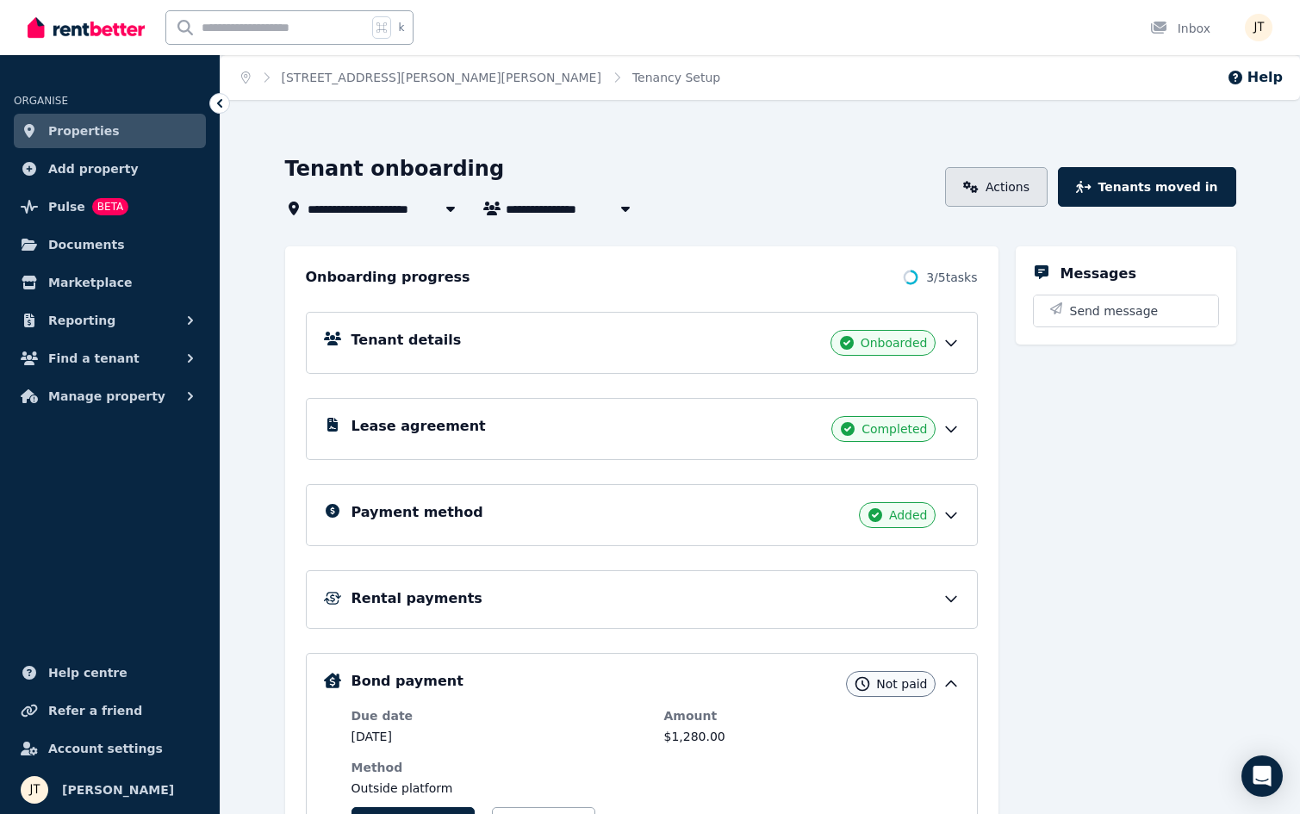
click at [1020, 190] on link "Actions" at bounding box center [996, 187] width 103 height 40
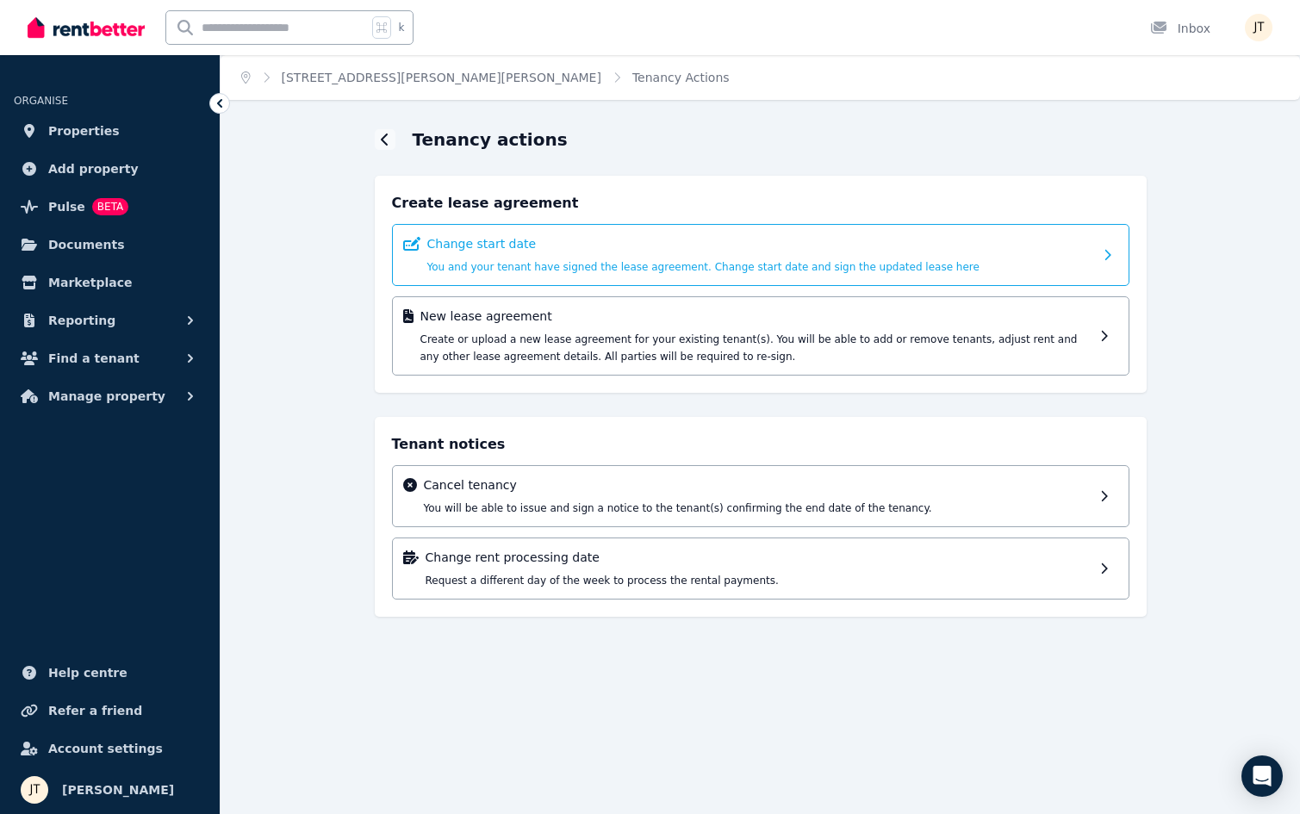
click at [767, 249] on p "Change start date" at bounding box center [760, 243] width 666 height 17
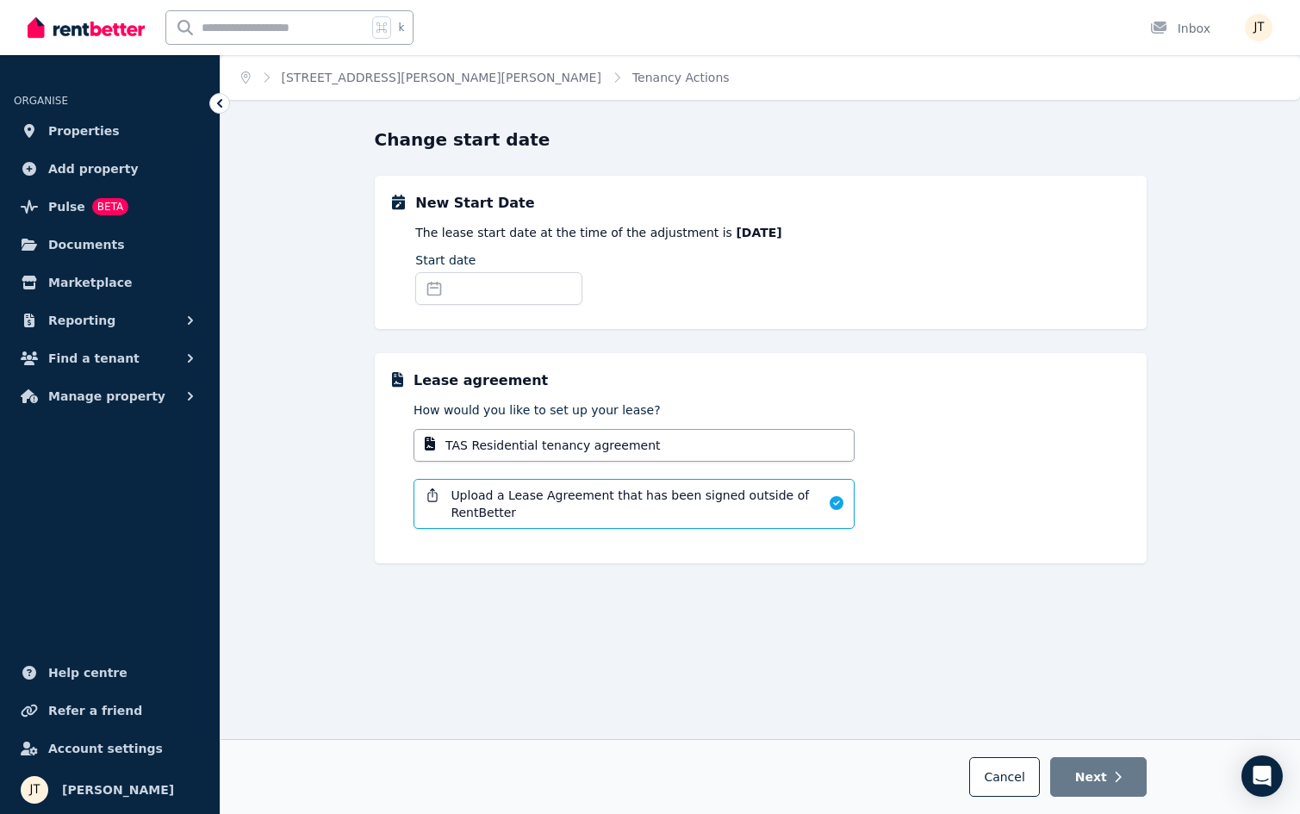
click at [504, 308] on div "Start date" at bounding box center [498, 282] width 167 height 60
click at [519, 291] on input "Start date" at bounding box center [498, 288] width 167 height 33
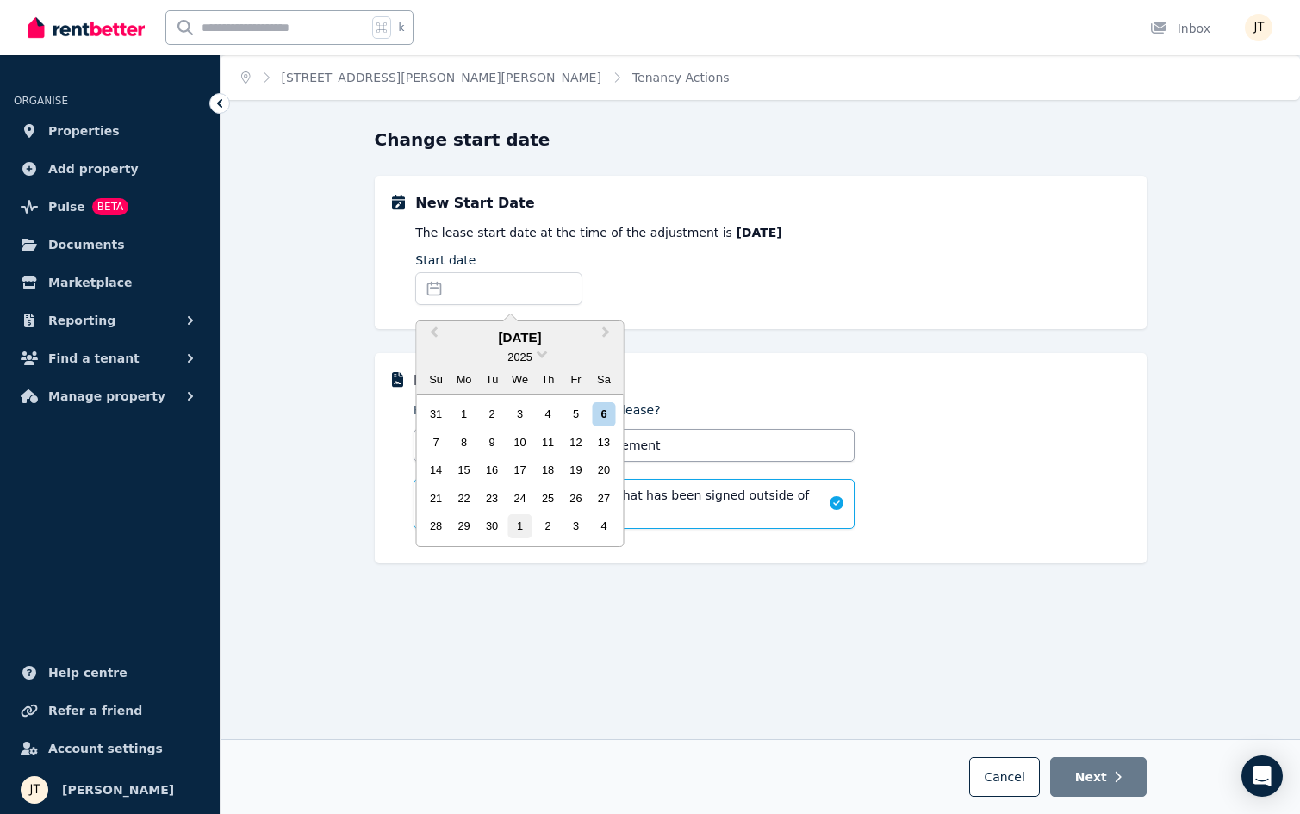
click at [522, 526] on div "1" at bounding box center [519, 525] width 23 height 23
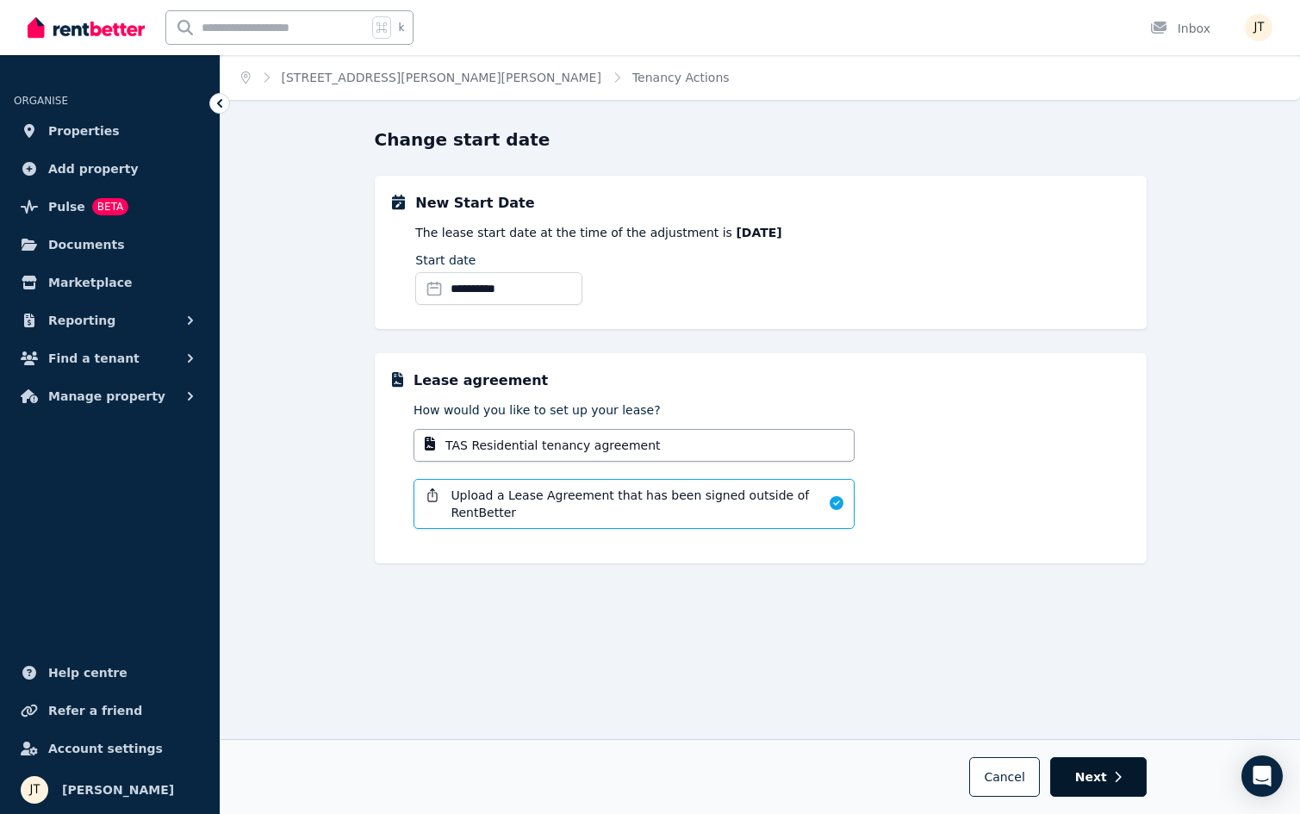
click at [1114, 781] on icon "button" at bounding box center [1118, 777] width 8 height 12
select select "**********"
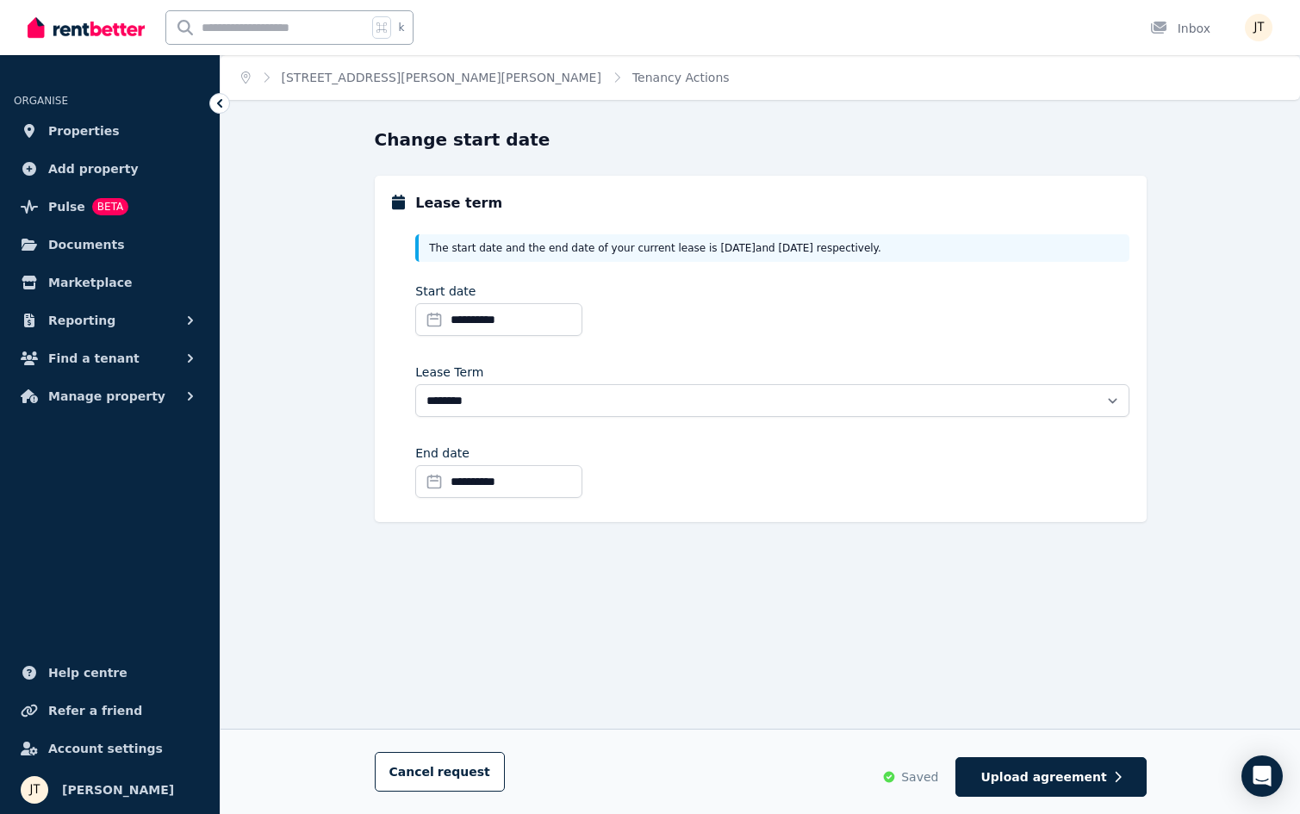
click at [770, 607] on div "**********" at bounding box center [761, 470] width 772 height 687
click at [1059, 777] on span "Upload agreement" at bounding box center [1043, 776] width 126 height 17
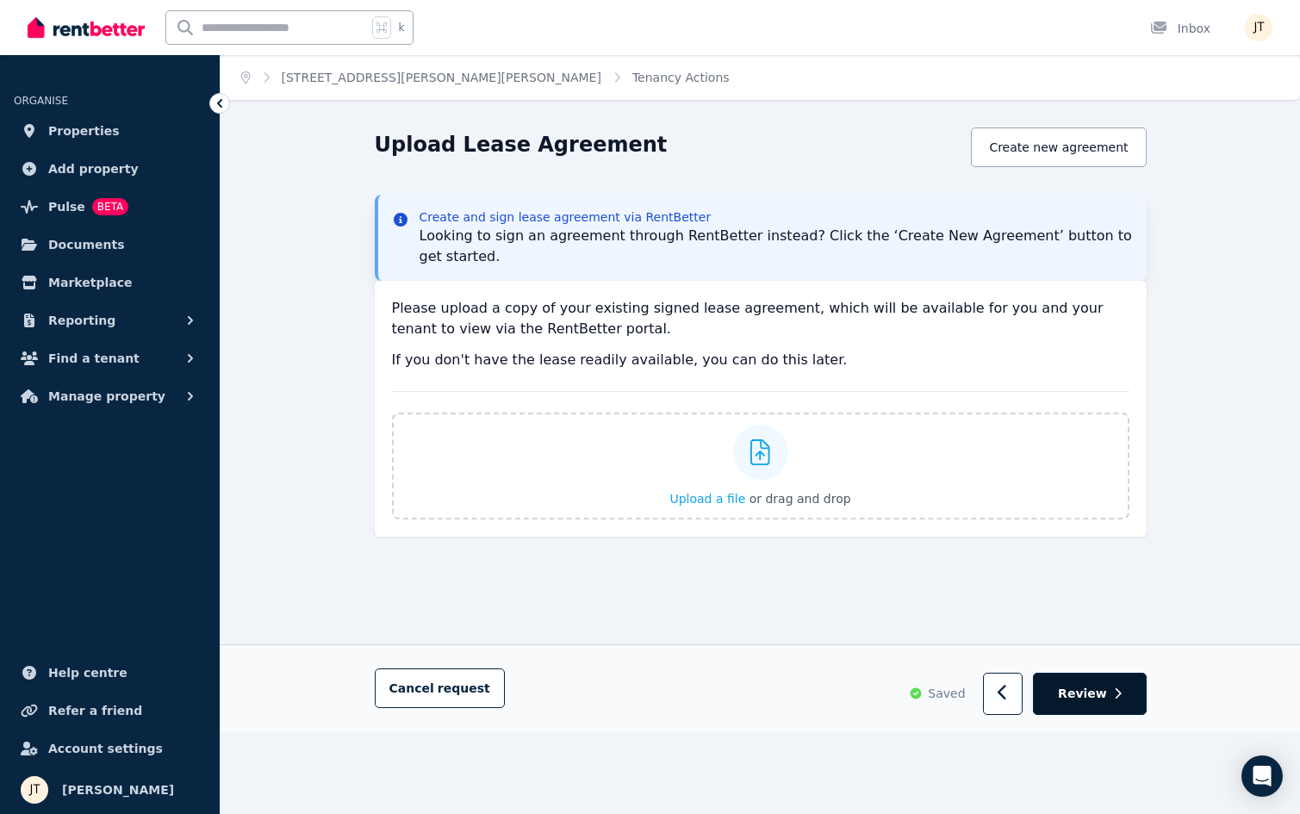
click at [1092, 698] on span "Review" at bounding box center [1082, 693] width 49 height 17
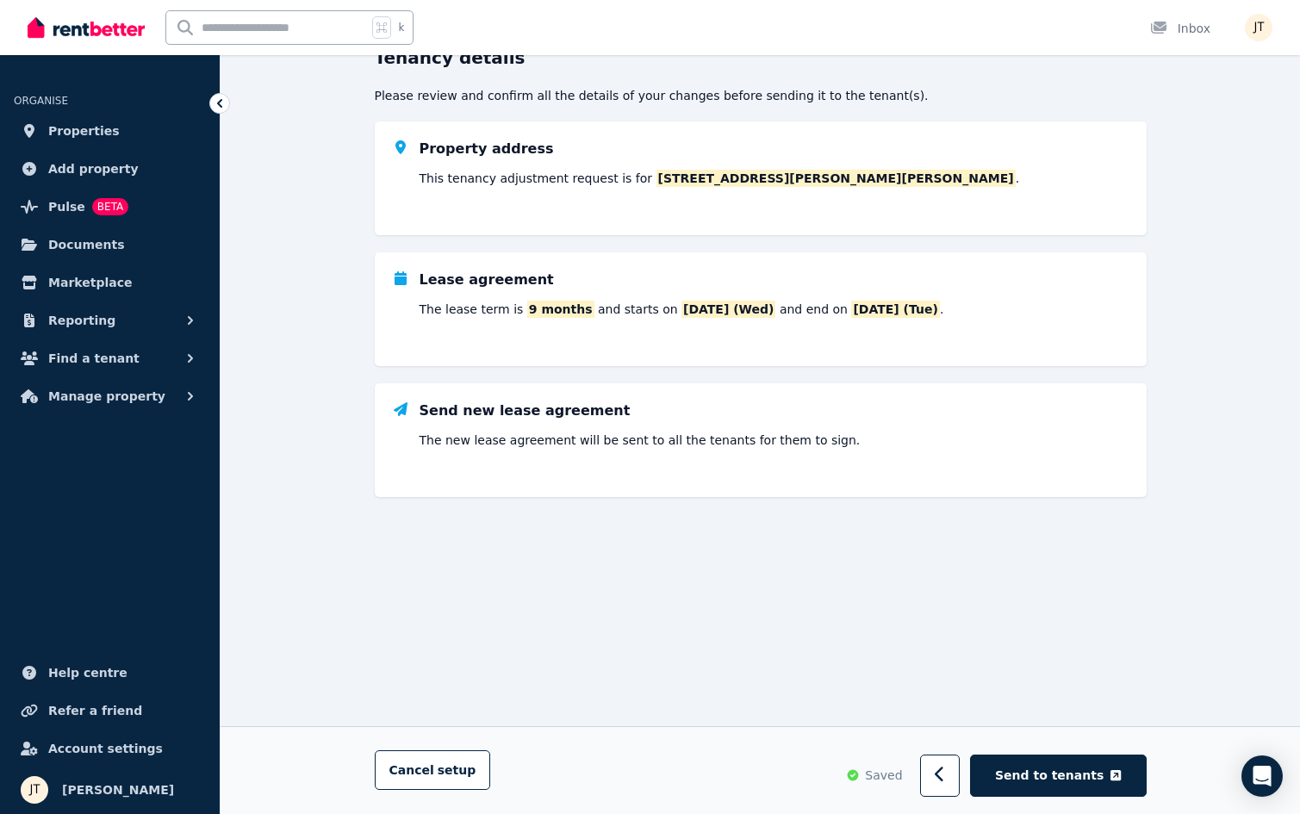
scroll to position [87, 0]
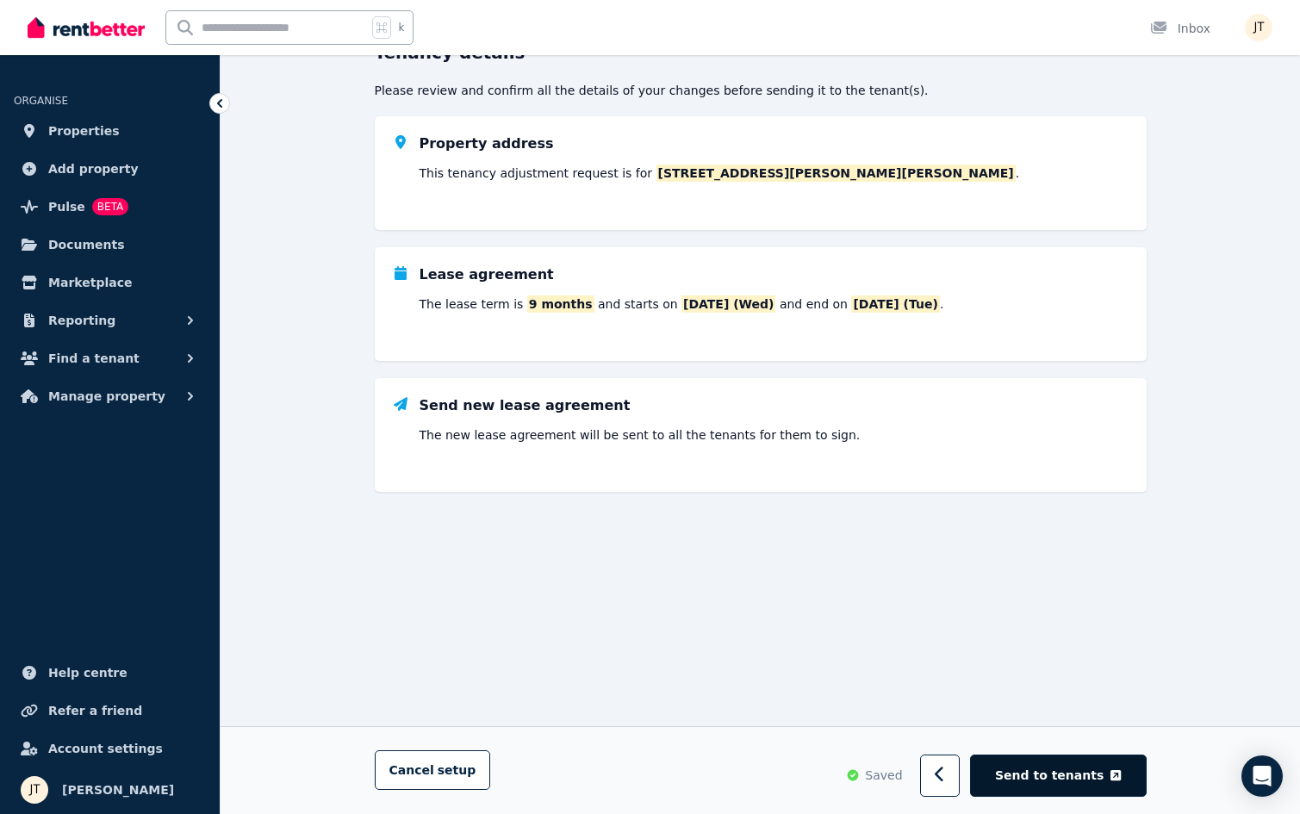
click at [1064, 777] on span "Send to tenants" at bounding box center [1049, 776] width 109 height 17
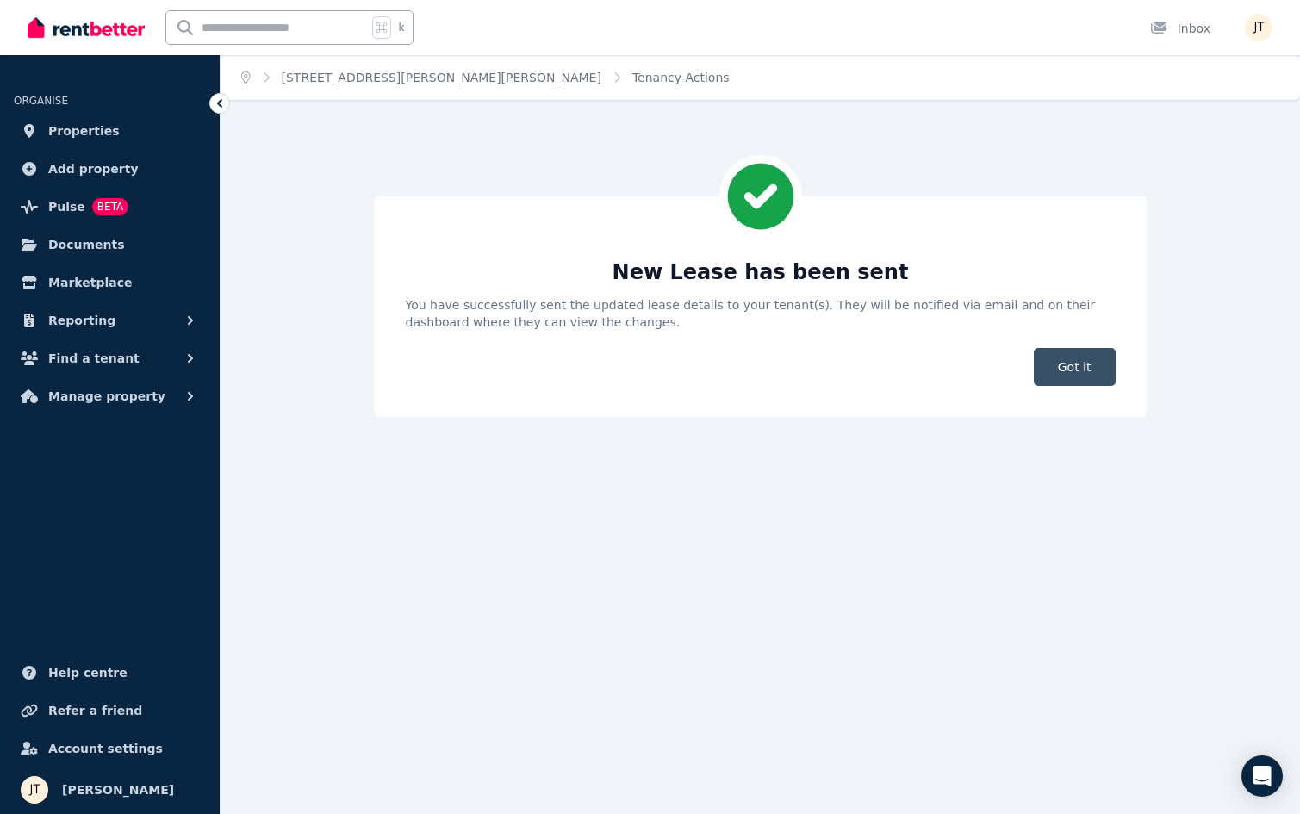
click at [1076, 379] on span "Got it" at bounding box center [1075, 367] width 82 height 38
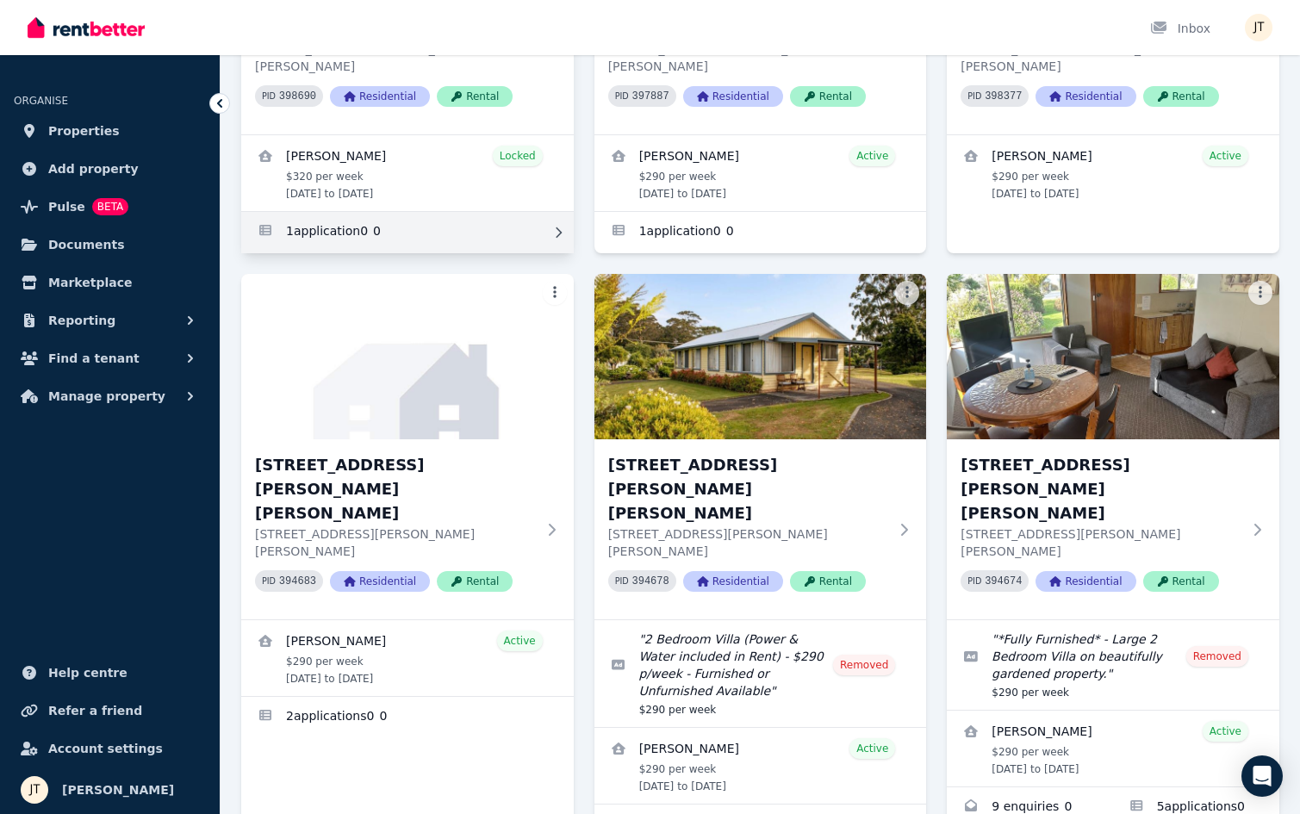
scroll to position [411, 0]
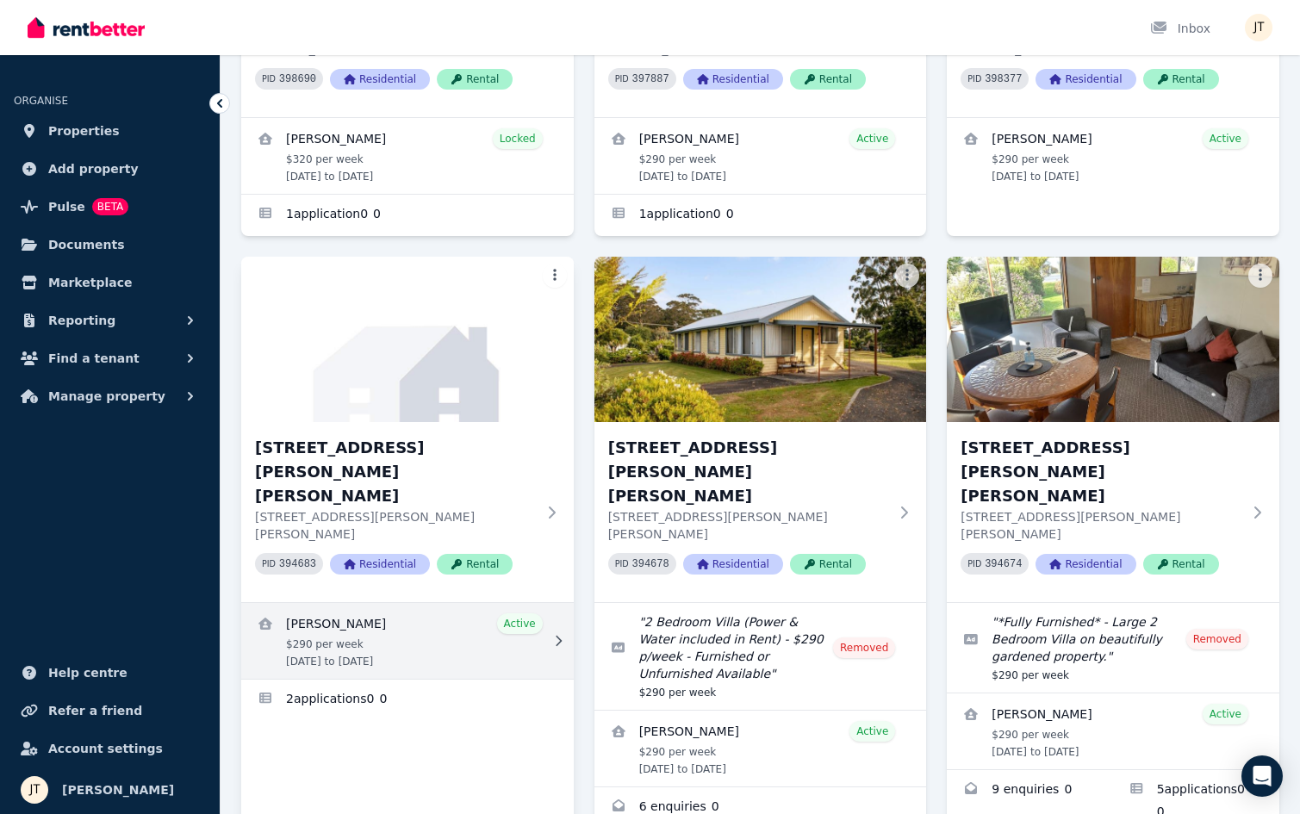
click at [386, 603] on link "View details for Dimity Williams" at bounding box center [407, 641] width 333 height 76
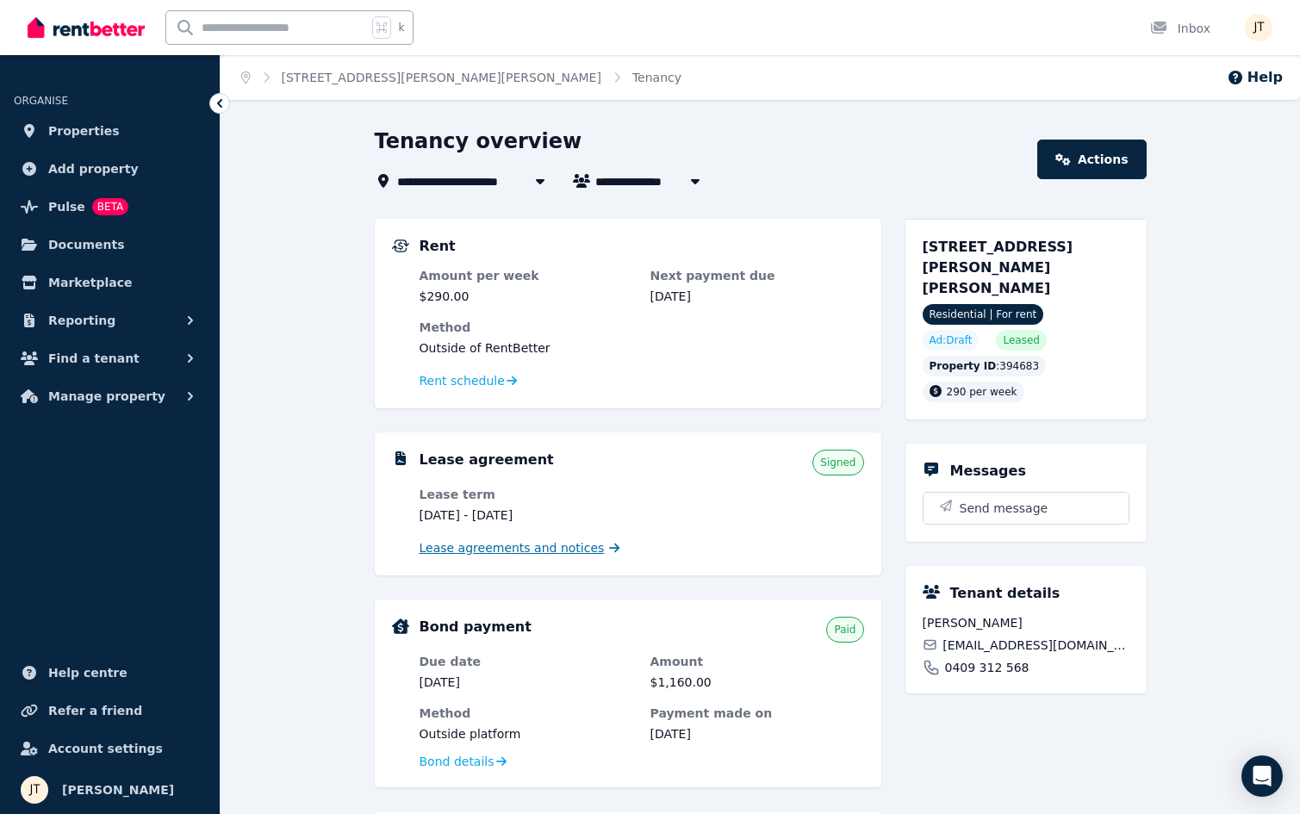
click at [551, 542] on span "Lease agreements and notices" at bounding box center [512, 547] width 185 height 17
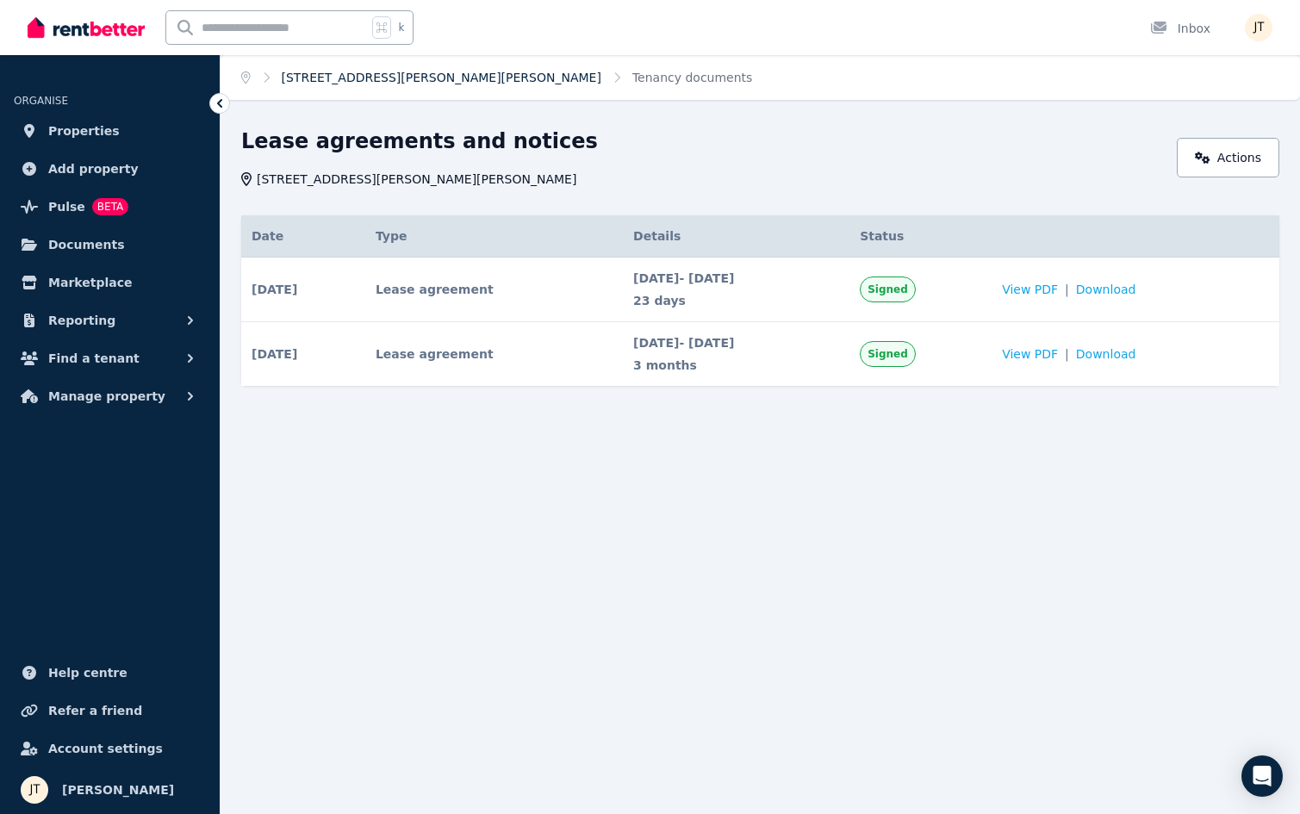
click at [337, 76] on link "[STREET_ADDRESS][PERSON_NAME][PERSON_NAME]" at bounding box center [442, 78] width 320 height 14
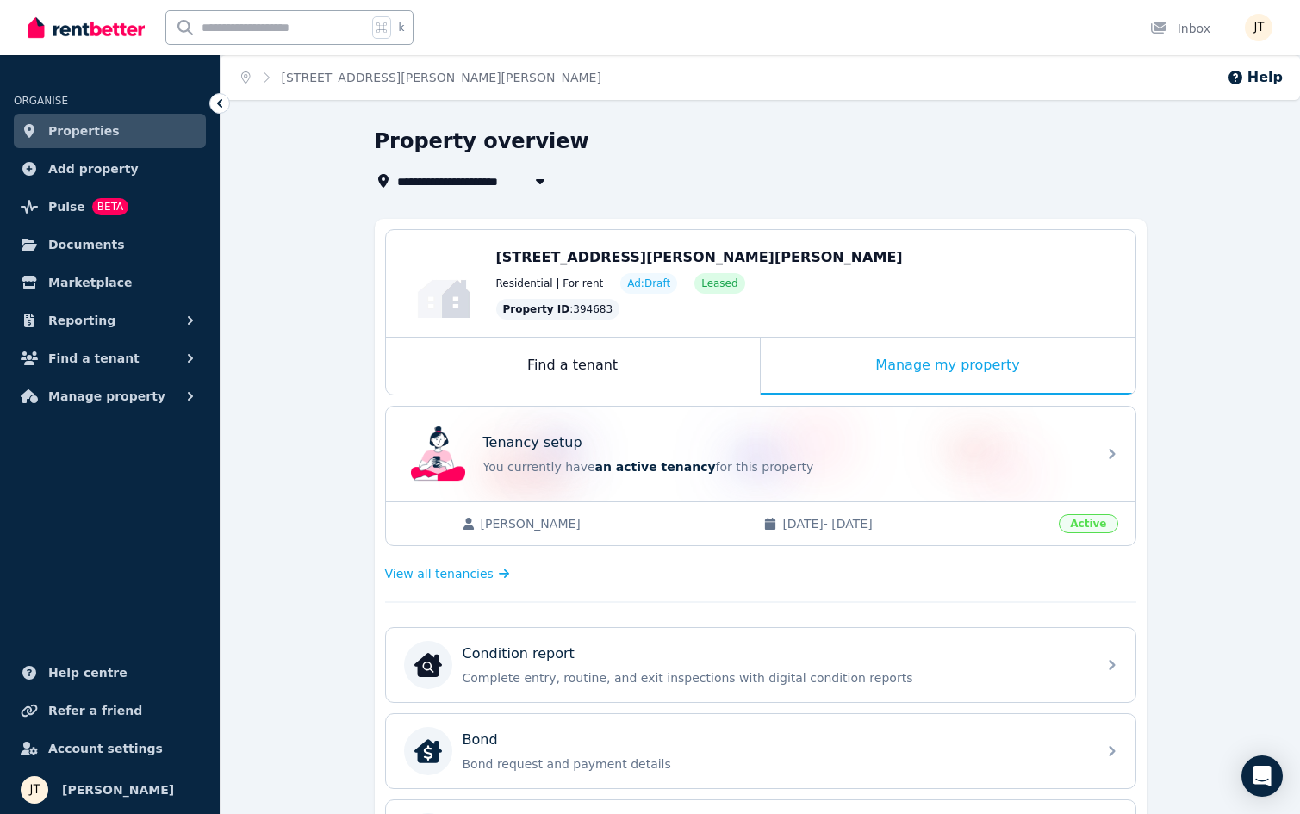
click at [112, 129] on link "Properties" at bounding box center [110, 131] width 192 height 34
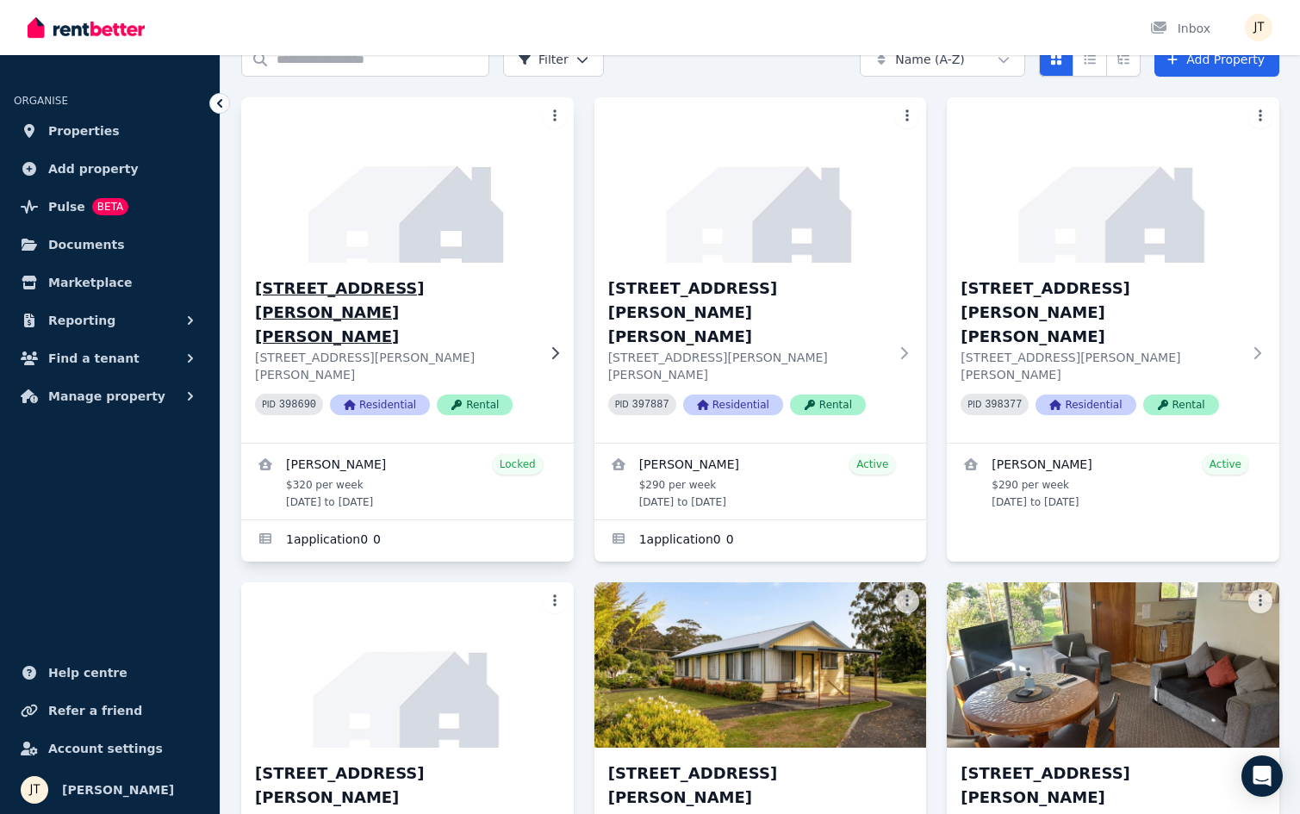
scroll to position [193, 0]
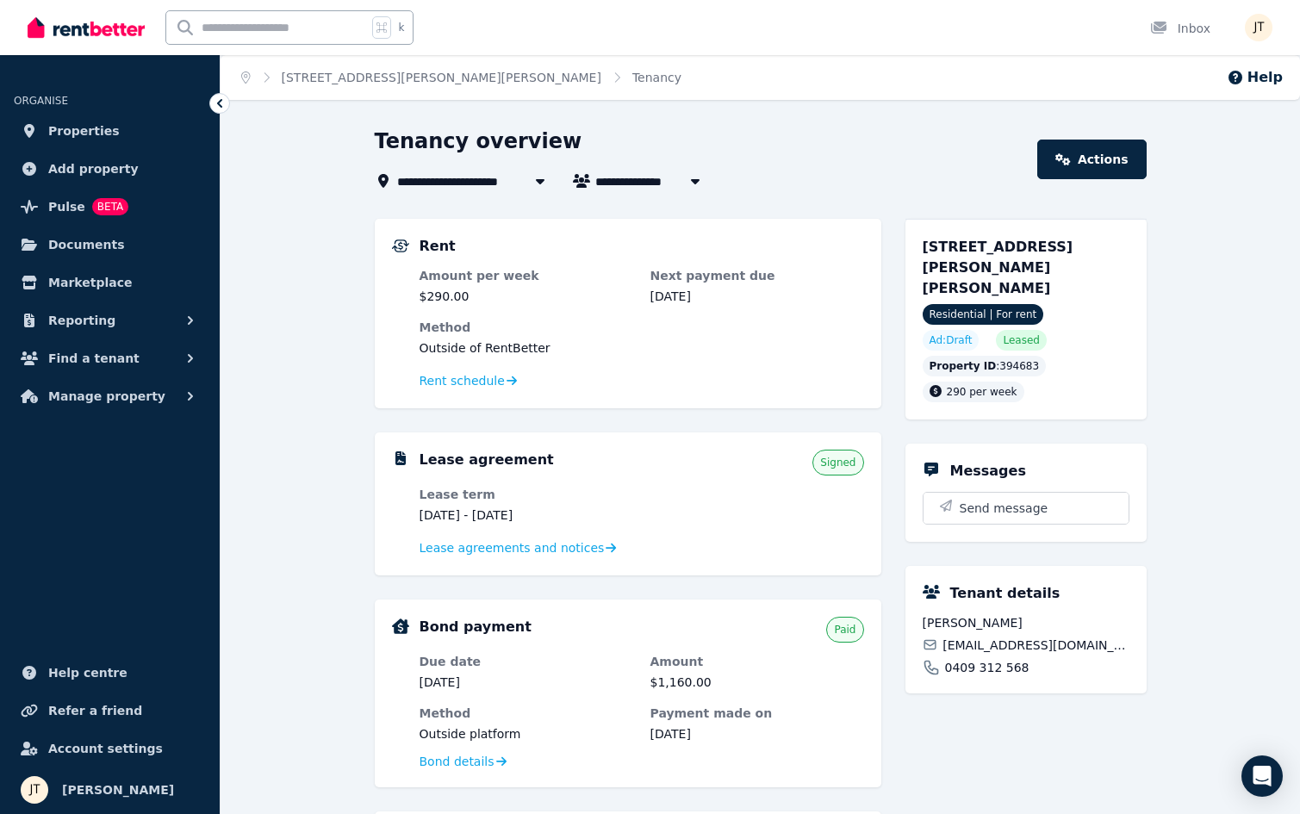
click at [625, 179] on span "[PERSON_NAME]" at bounding box center [660, 181] width 131 height 21
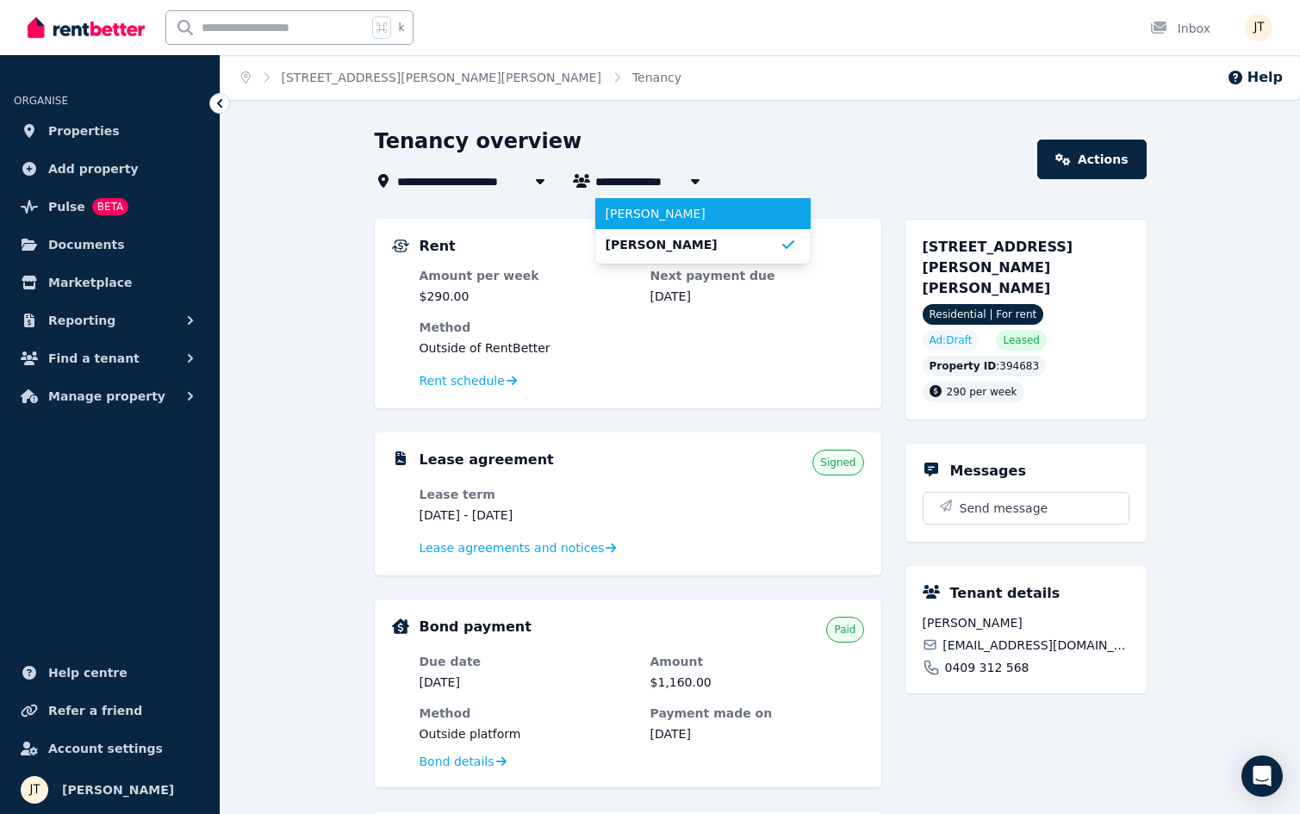
click at [647, 212] on span "[PERSON_NAME]" at bounding box center [693, 213] width 174 height 17
type input "**********"
